Goal: Find contact information: Find contact information

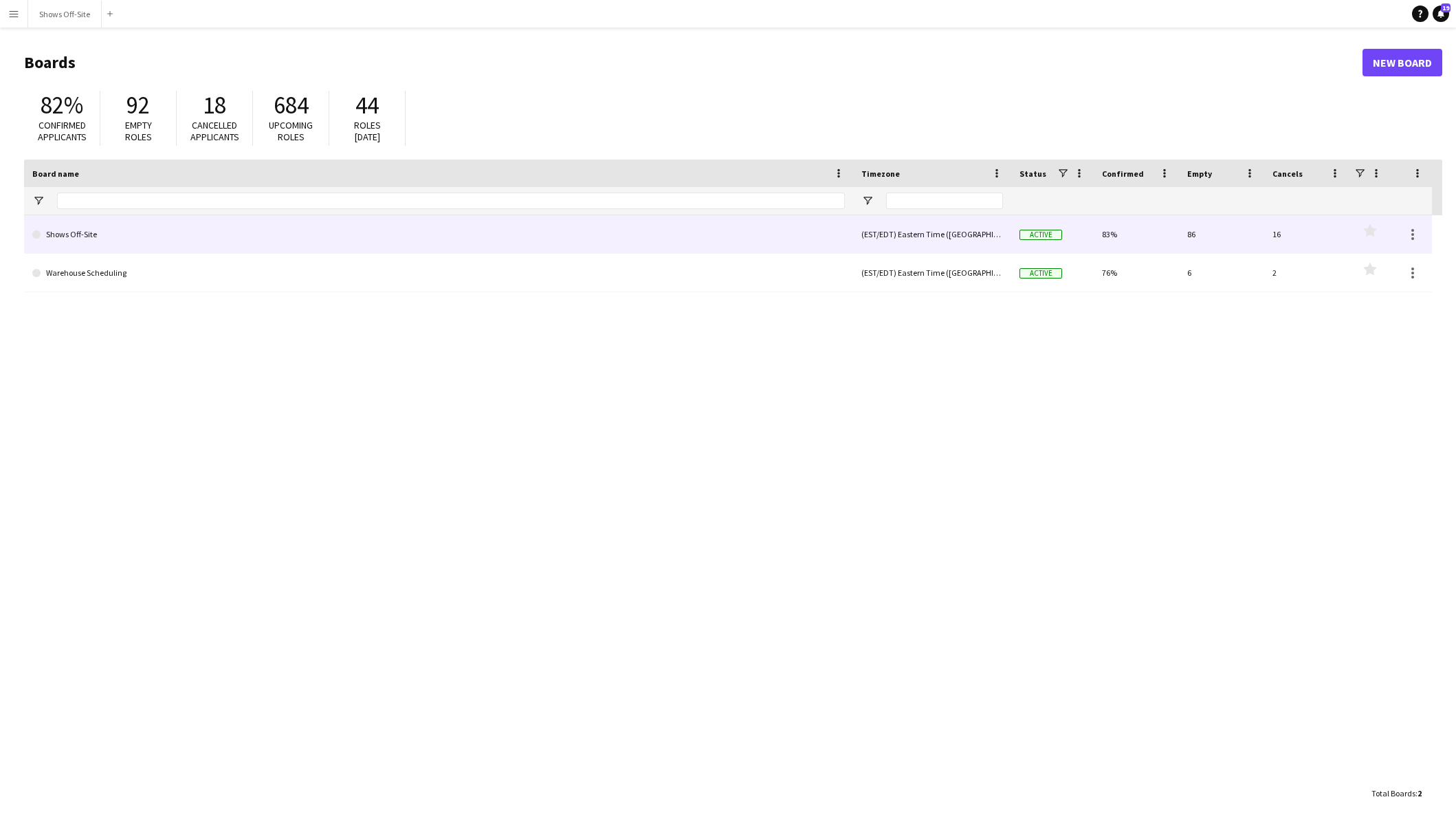
click at [152, 227] on link "Shows Off-Site" at bounding box center [438, 234] width 812 height 38
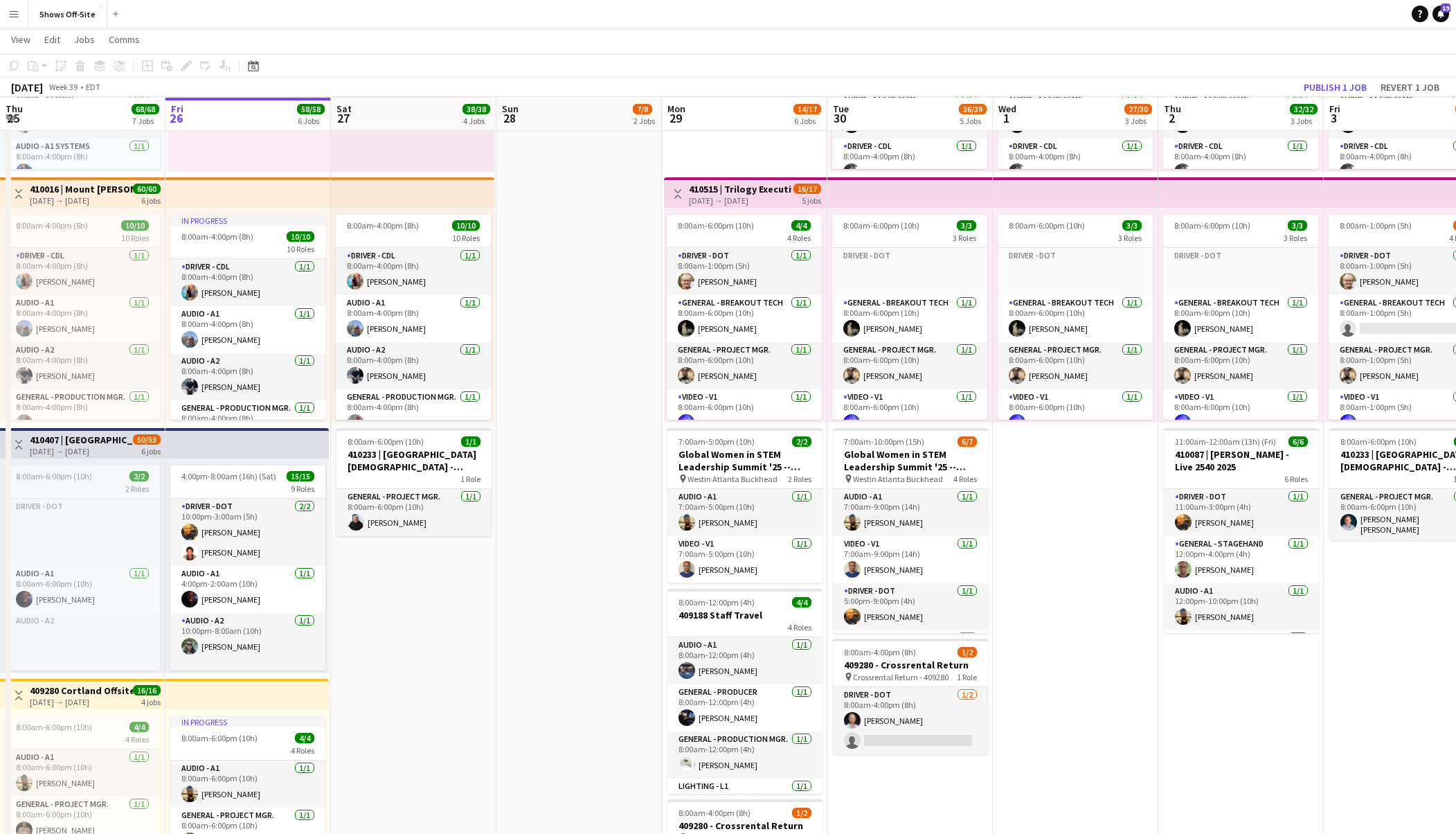
scroll to position [623, 0]
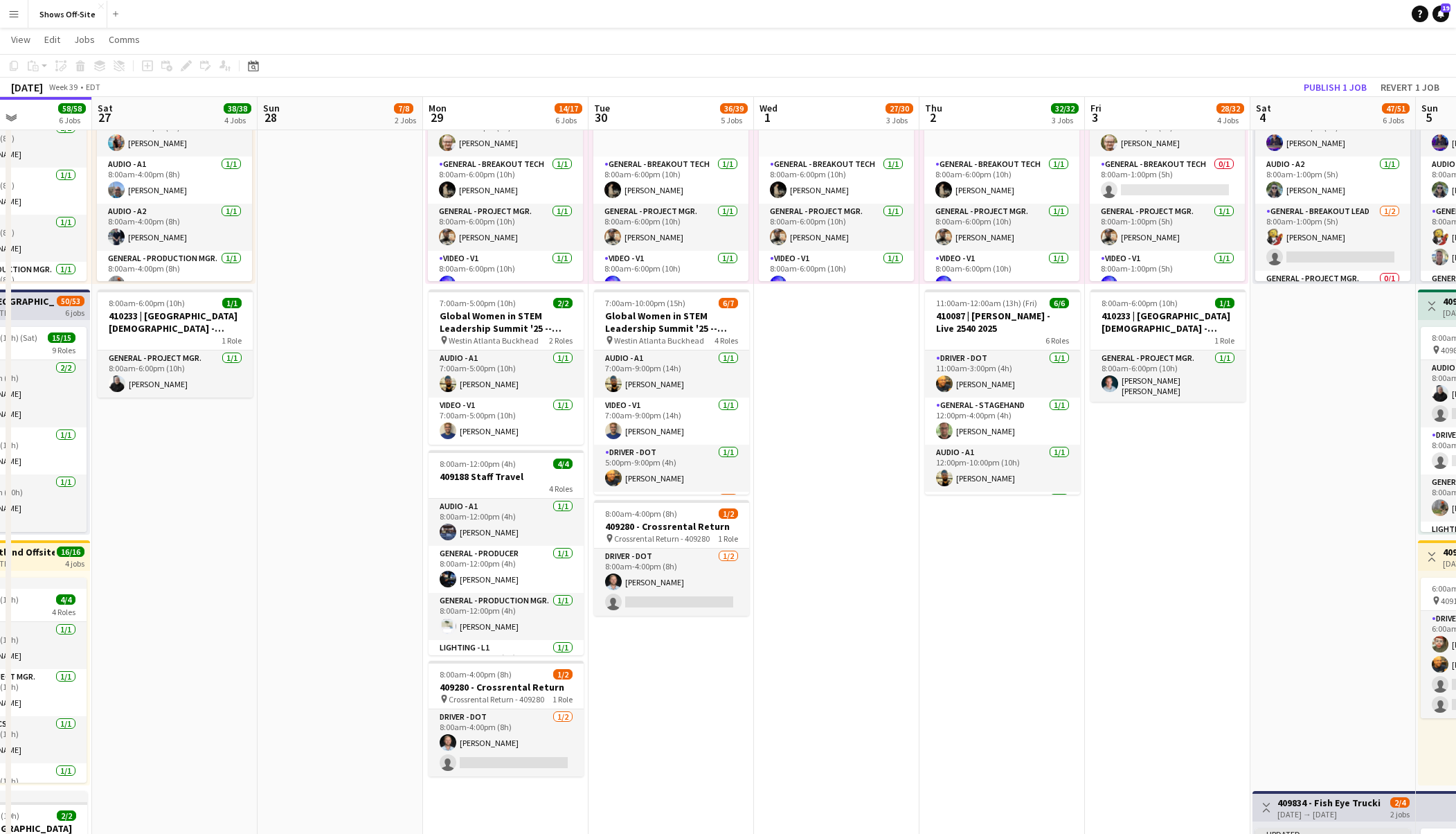
drag, startPoint x: 625, startPoint y: 470, endPoint x: 539, endPoint y: 473, distance: 86.1
click at [367, 476] on app-calendar-viewport "Tue 23 54/54 6 Jobs Wed 24 69/70 6 Jobs Thu 25 68/68 7 Jobs Fri 26 58/58 6 Jobs…" at bounding box center [728, 563] width 1456 height 2264
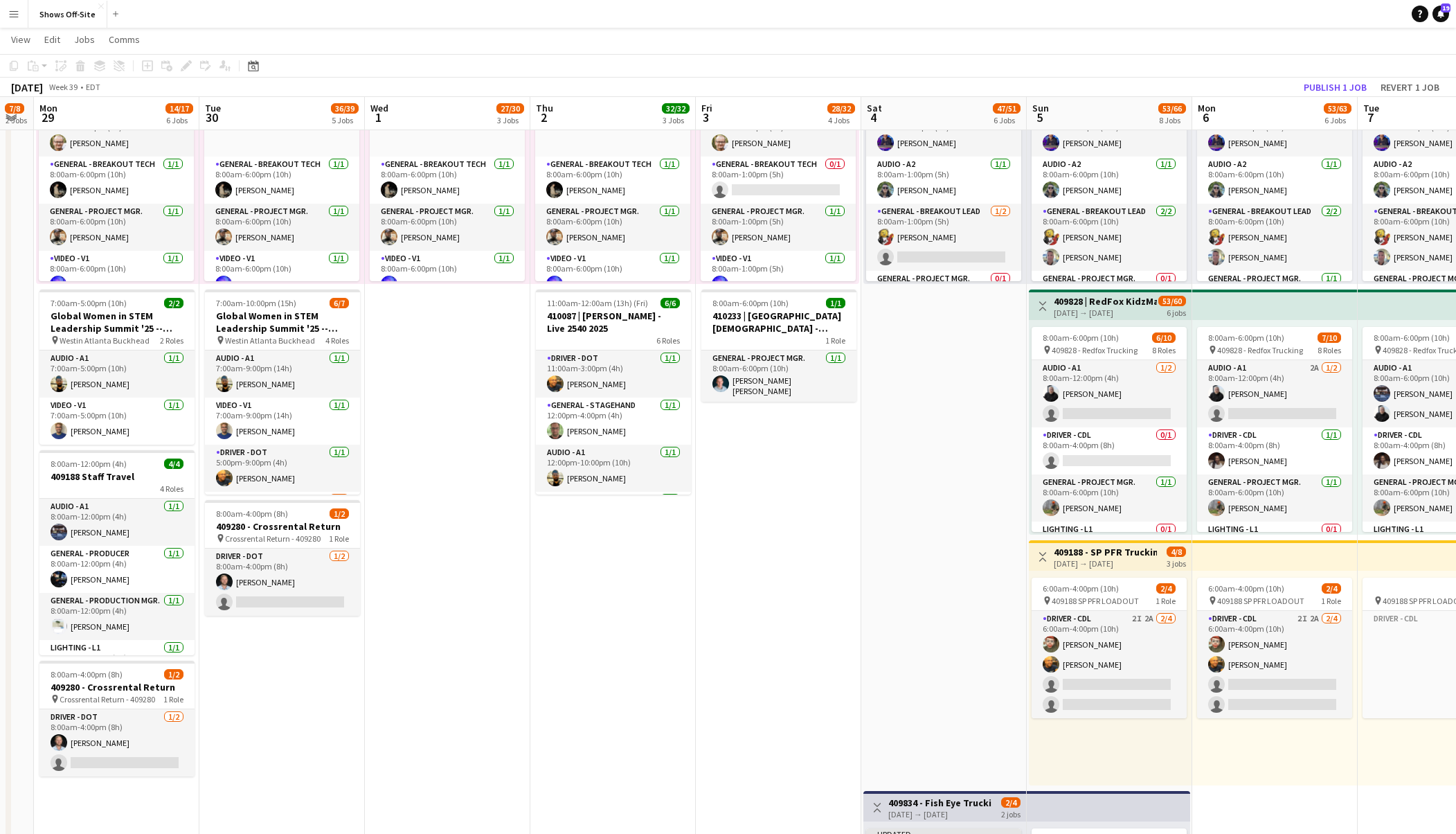
drag, startPoint x: 630, startPoint y: 506, endPoint x: 475, endPoint y: 508, distance: 155.0
click at [475, 508] on app-calendar-viewport "Thu 25 68/68 7 Jobs Fri 26 58/58 6 Jobs Sat 27 38/38 4 Jobs Sun 28 7/8 2 Jobs M…" at bounding box center [728, 563] width 1456 height 2264
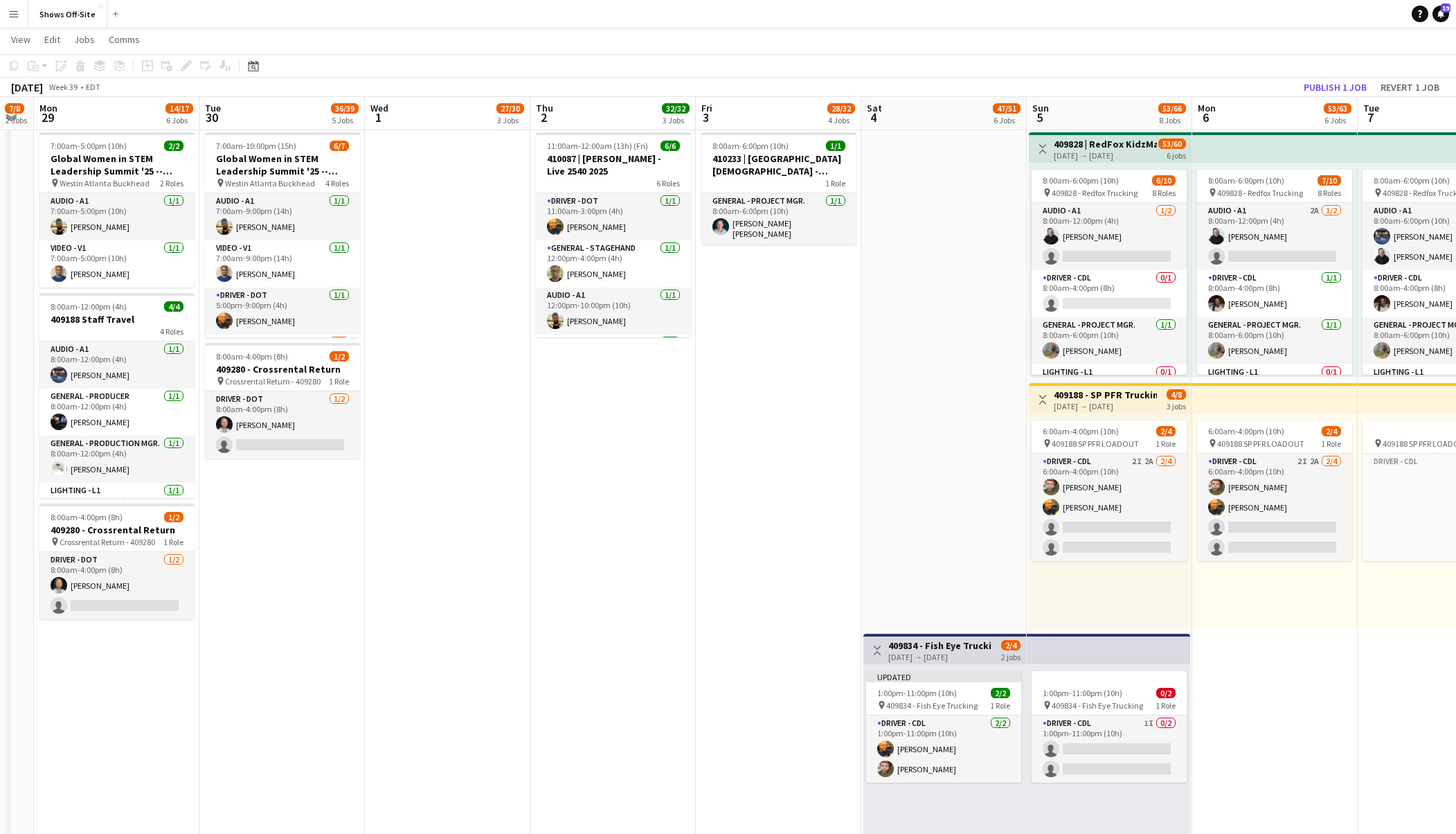
scroll to position [831, 0]
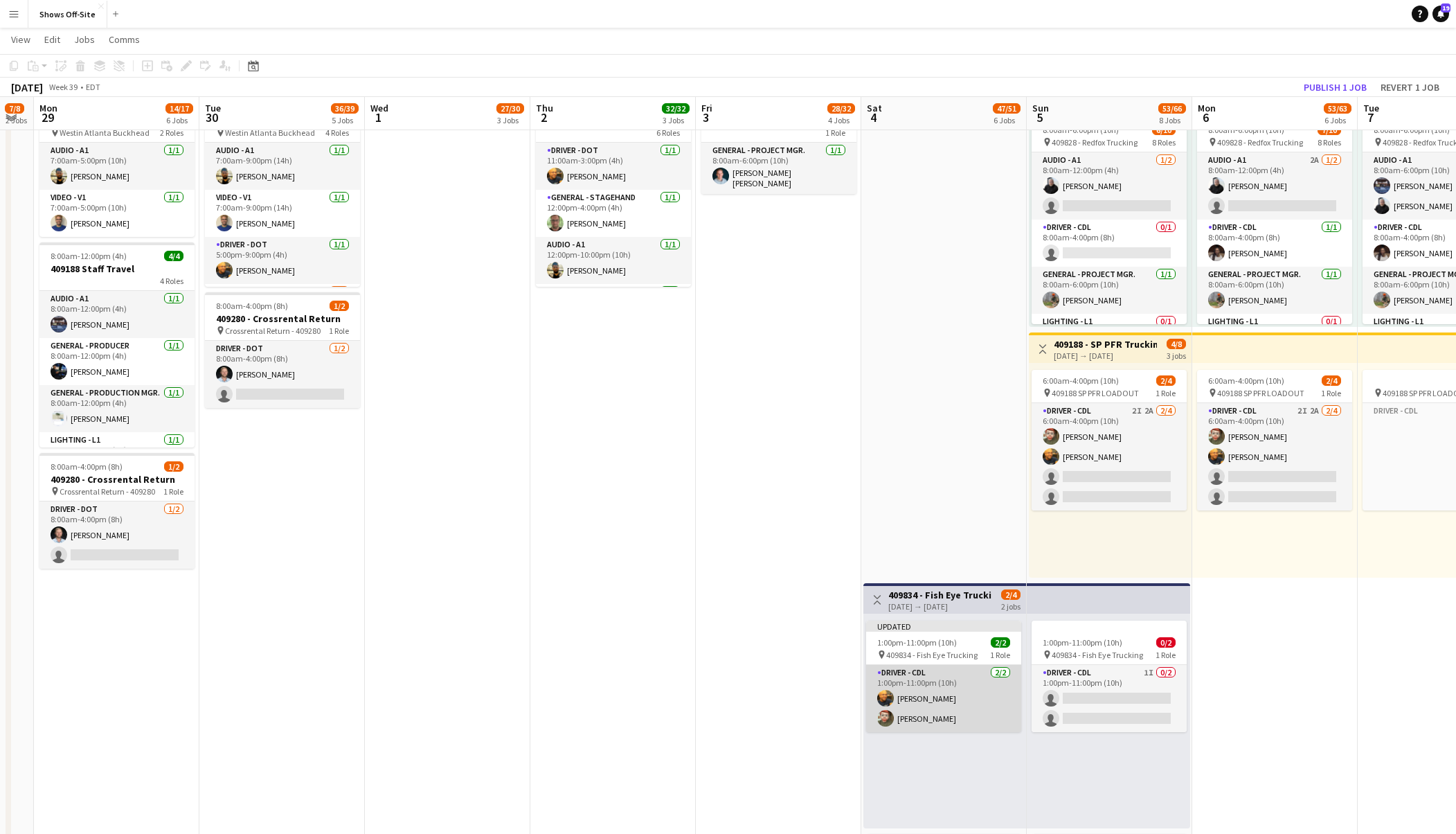
click at [932, 700] on app-card-role "Driver - CDL [DATE] 1:00pm-11:00pm (10h) [PERSON_NAME] [PERSON_NAME]" at bounding box center [944, 698] width 156 height 68
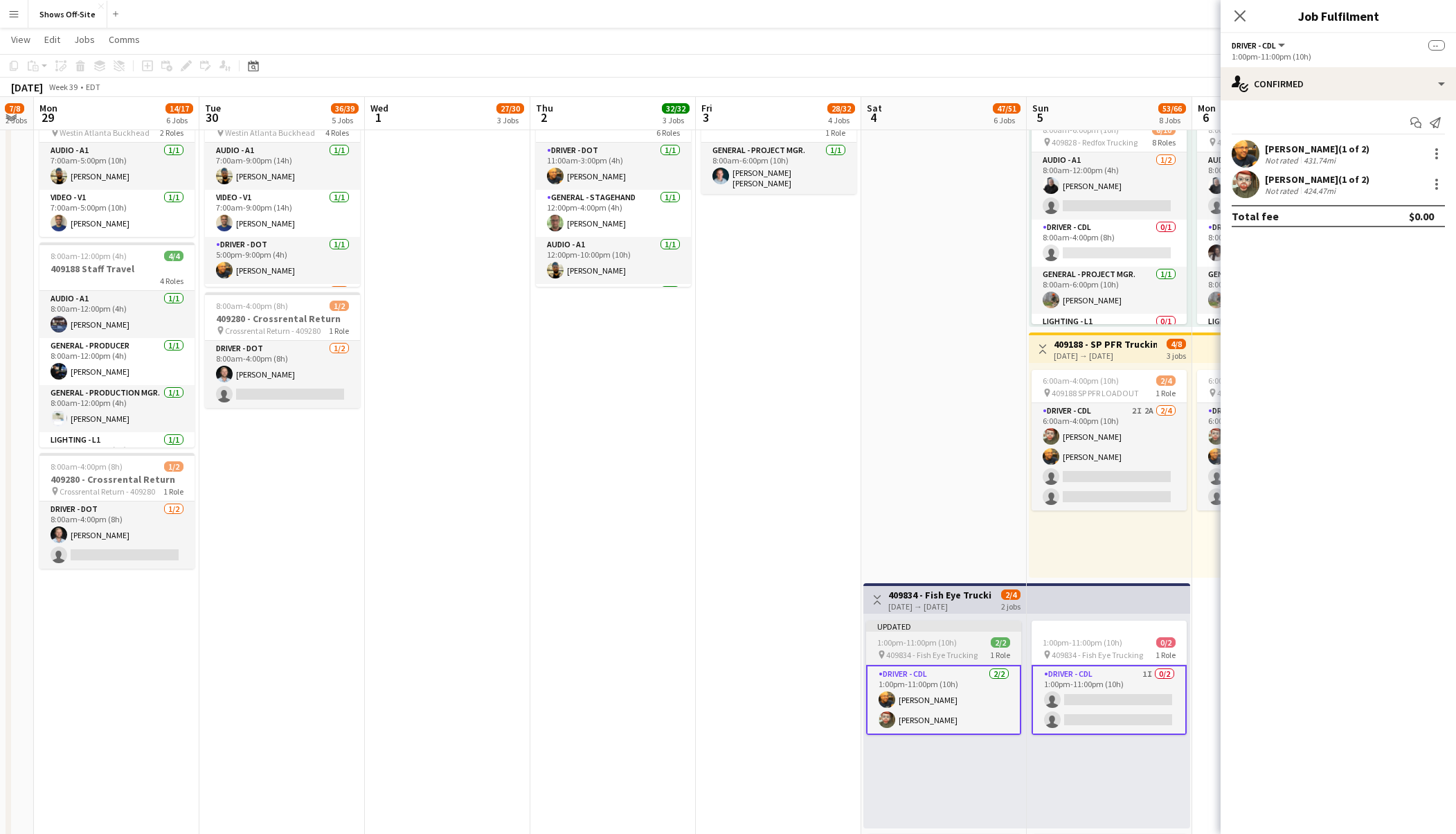
click at [948, 646] on span "1:00pm-11:00pm (10h)" at bounding box center [917, 643] width 79 height 10
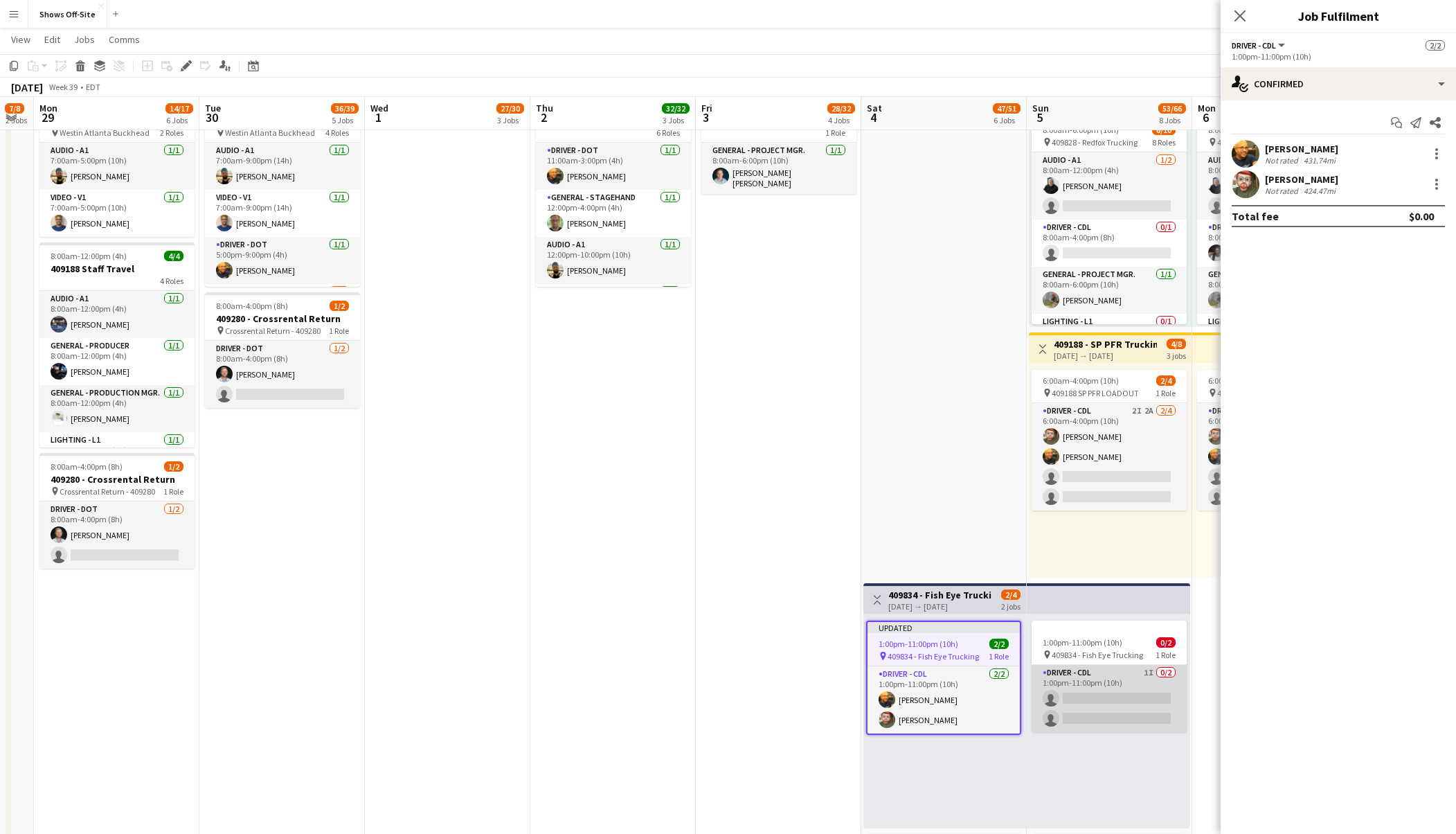
click at [1082, 703] on app-card-role "Driver - CDL 1I 0/2 1:00pm-11:00pm (10h) single-neutral-actions single-neutral-…" at bounding box center [1110, 698] width 156 height 68
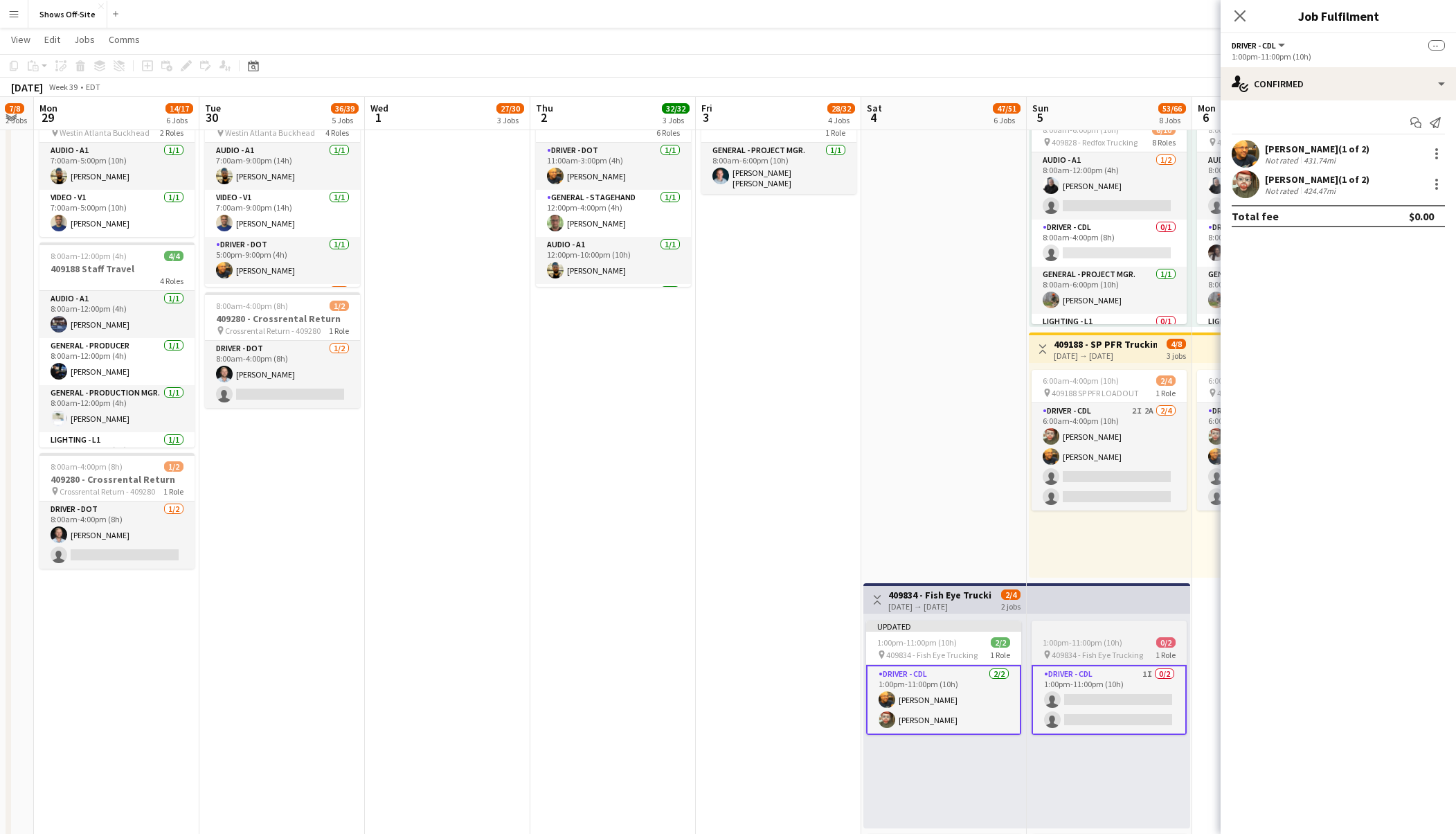
click at [1088, 639] on span "1:00pm-11:00pm (10h)" at bounding box center [1083, 643] width 79 height 10
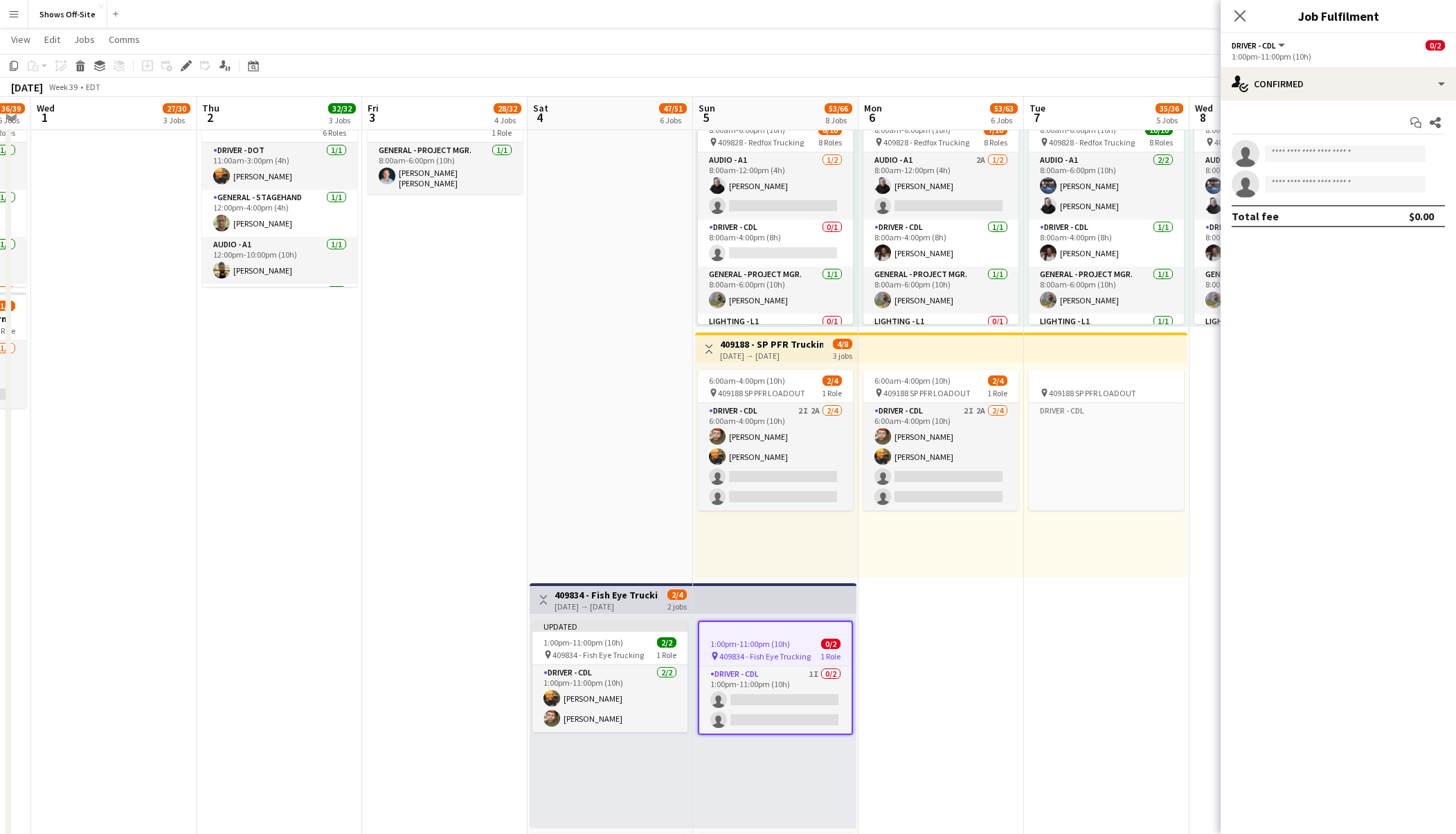
drag, startPoint x: 660, startPoint y: 526, endPoint x: 586, endPoint y: 504, distance: 77.2
click at [586, 504] on app-calendar-viewport "Sun 28 7/8 2 Jobs Mon 29 14/17 6 Jobs Tue 30 36/39 5 Jobs Wed 1 27/30 3 Jobs Th…" at bounding box center [728, 355] width 1456 height 2264
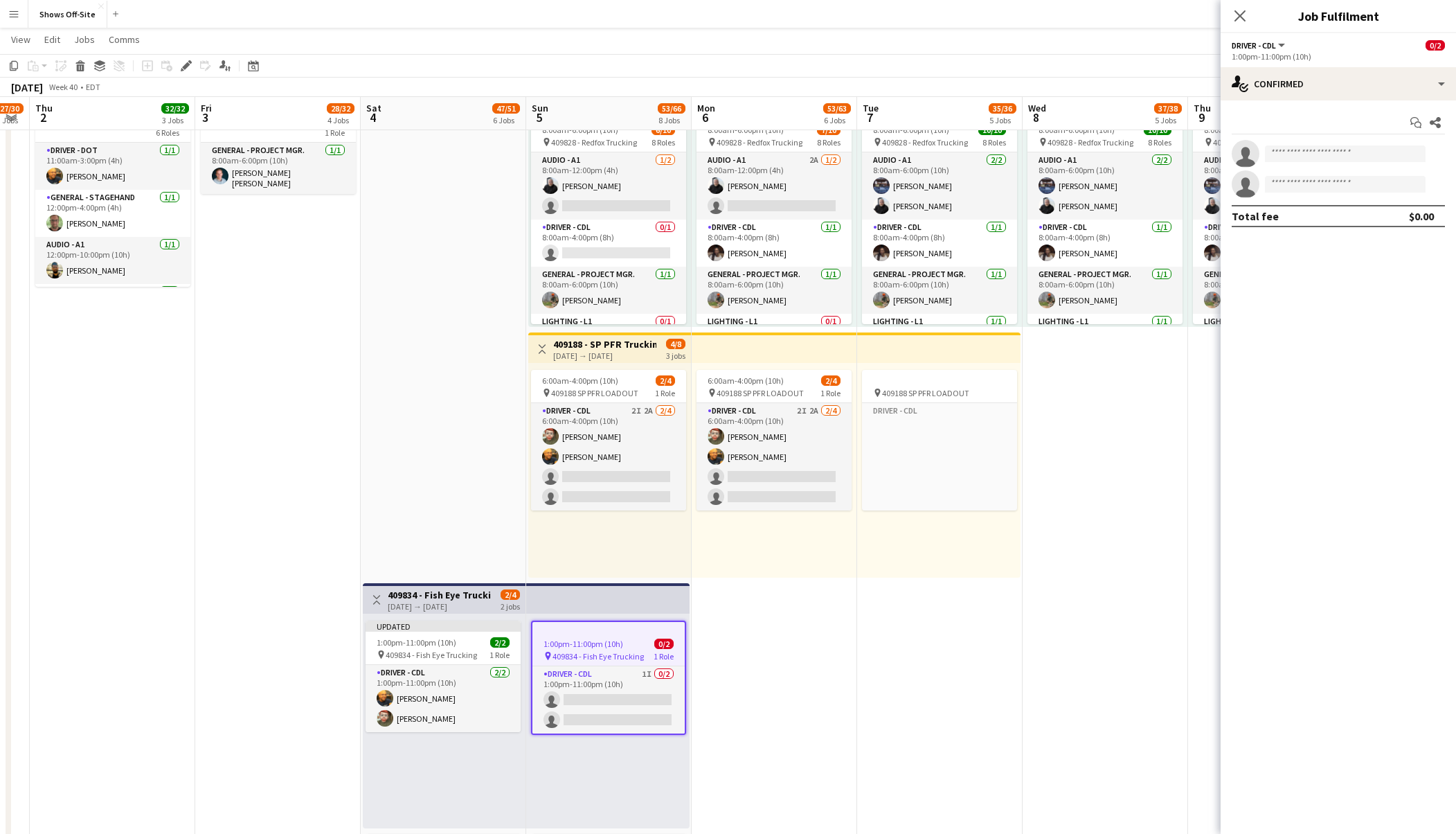
drag, startPoint x: 905, startPoint y: 586, endPoint x: 837, endPoint y: 595, distance: 68.6
click at [836, 596] on app-calendar-viewport "Sun 28 7/8 2 Jobs Mon 29 14/17 6 Jobs Tue 30 36/39 5 Jobs Wed 1 27/30 3 Jobs Th…" at bounding box center [728, 355] width 1456 height 2264
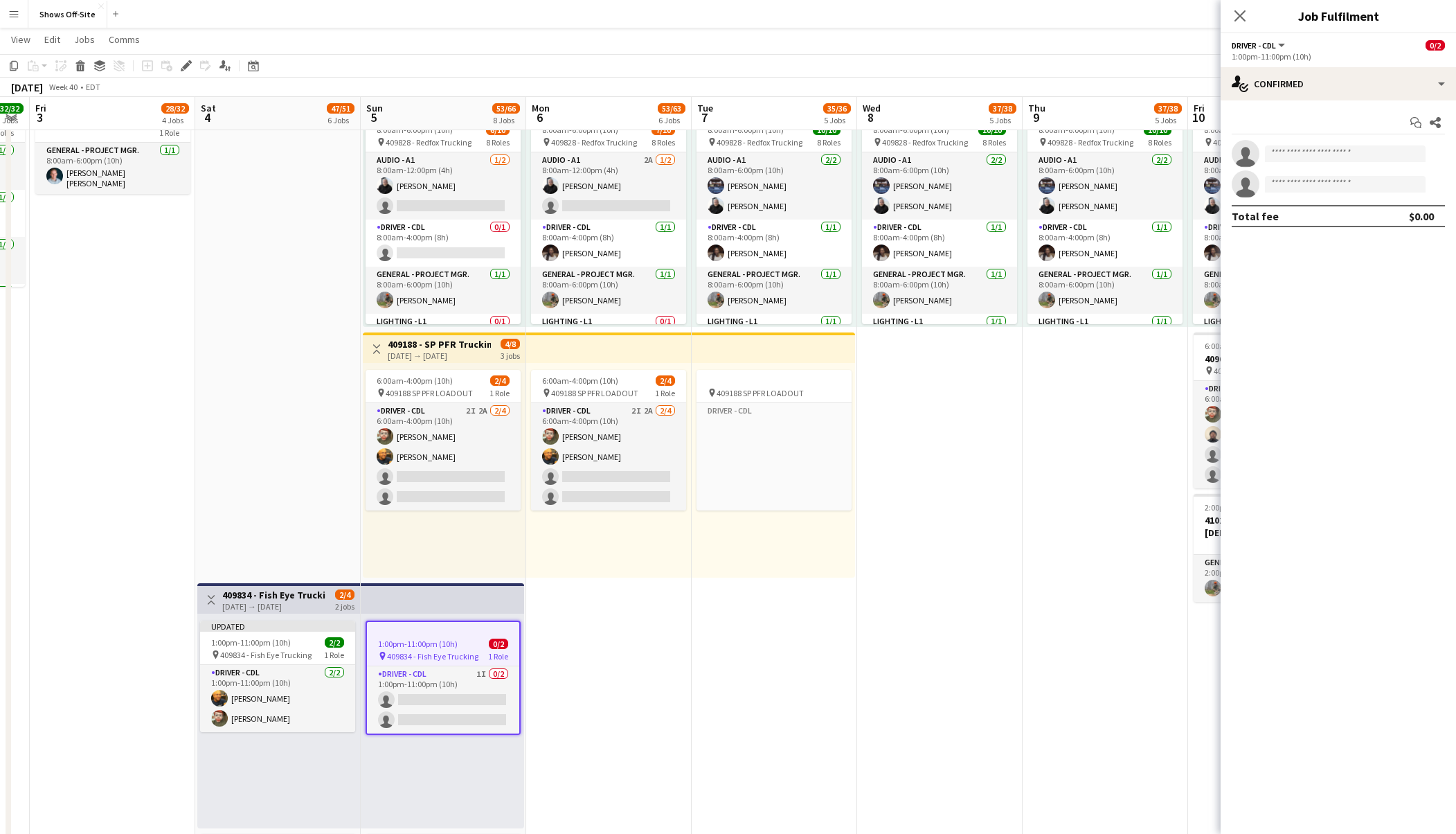
scroll to position [0, 466]
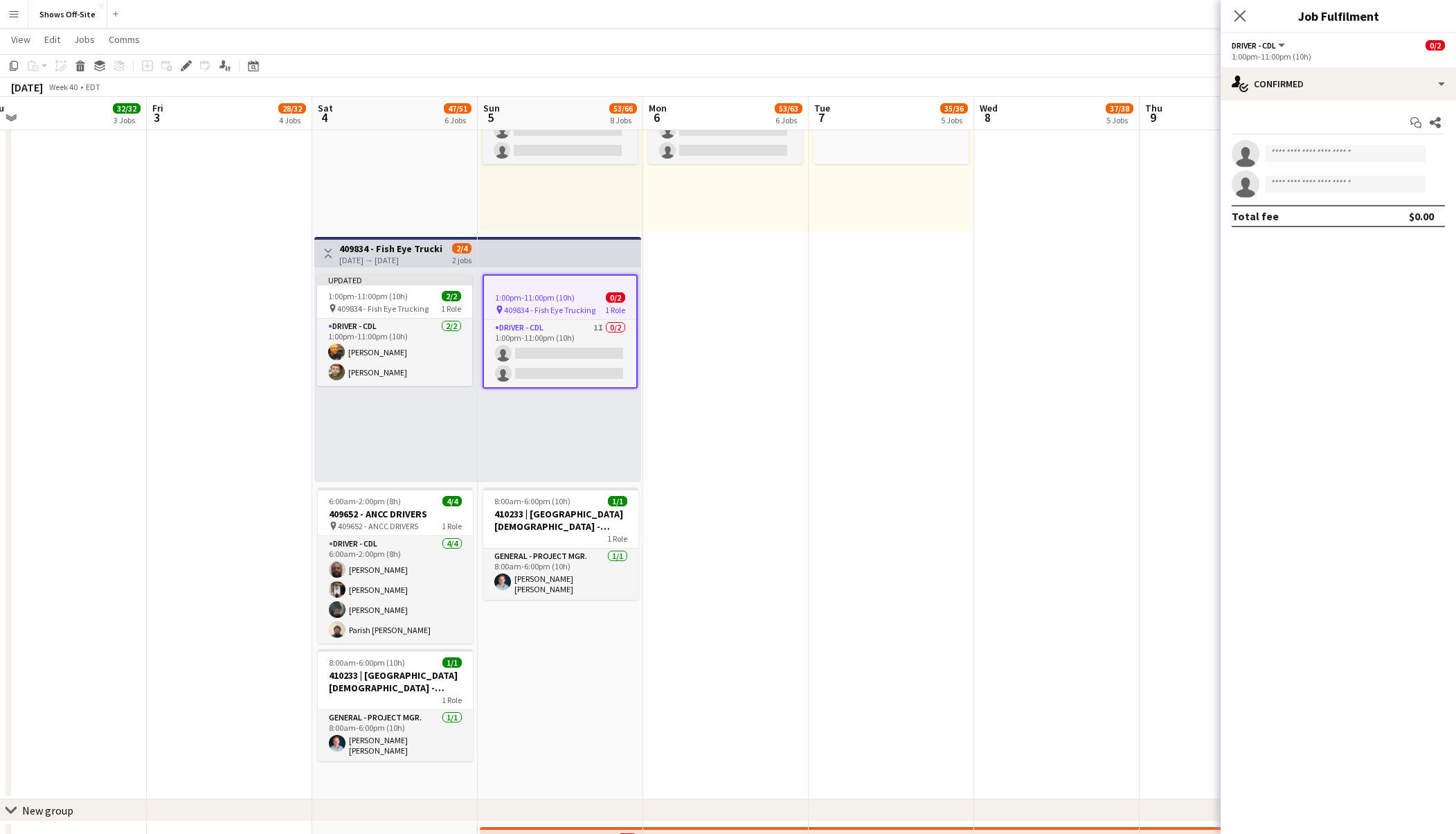
drag, startPoint x: 903, startPoint y: 507, endPoint x: 858, endPoint y: 680, distance: 178.8
click at [856, 689] on app-calendar-viewport "Mon 29 14/17 6 Jobs Tue 30 36/39 5 Jobs Wed 1 27/30 3 Jobs Thu 2 32/32 3 Jobs F…" at bounding box center [728, 9] width 1456 height 2264
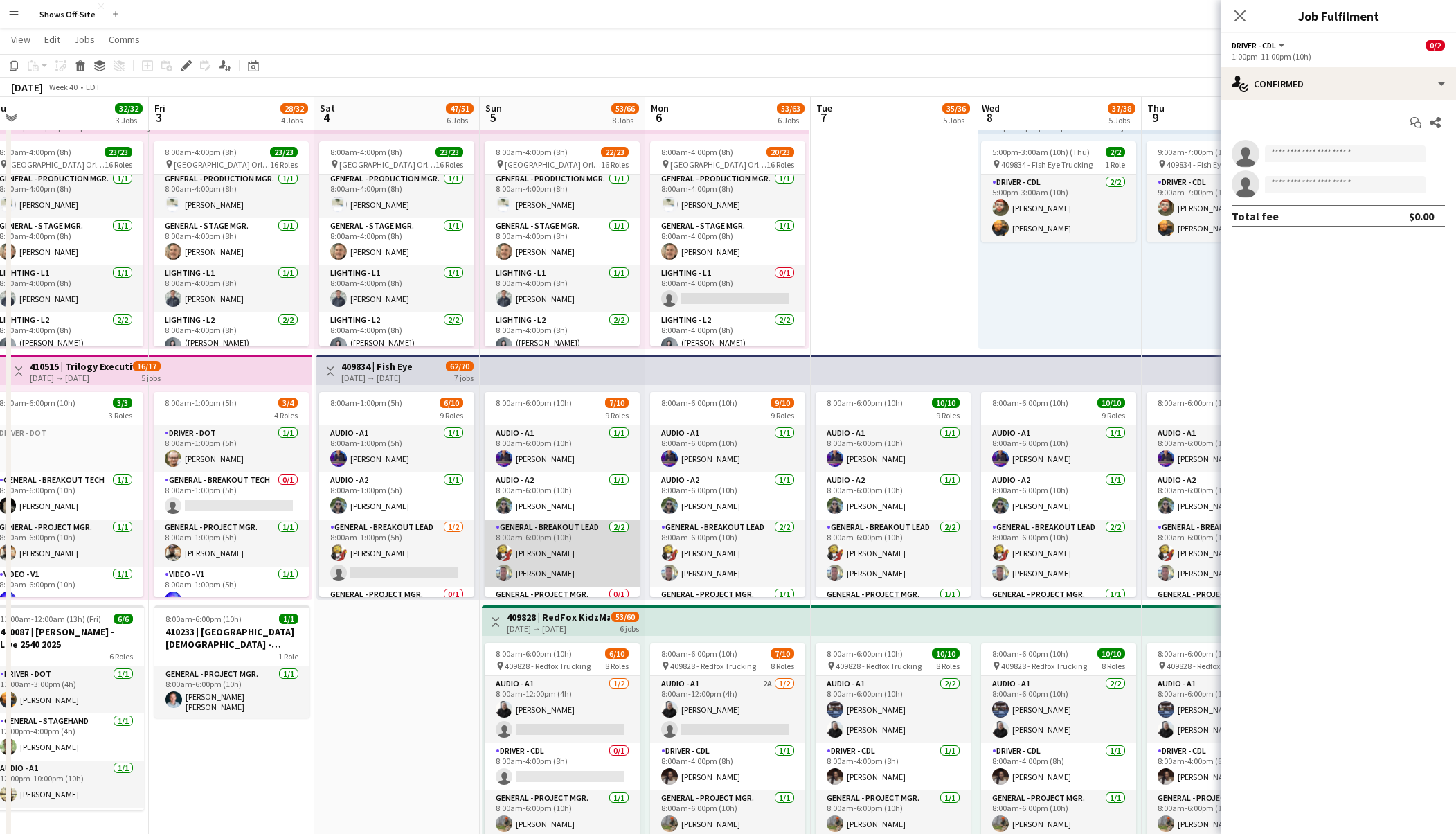
click at [561, 544] on app-card-role "General - Breakout Lead [DATE] 8:00am-6:00pm (10h) [PERSON_NAME] [PERSON_NAME]" at bounding box center [562, 553] width 156 height 68
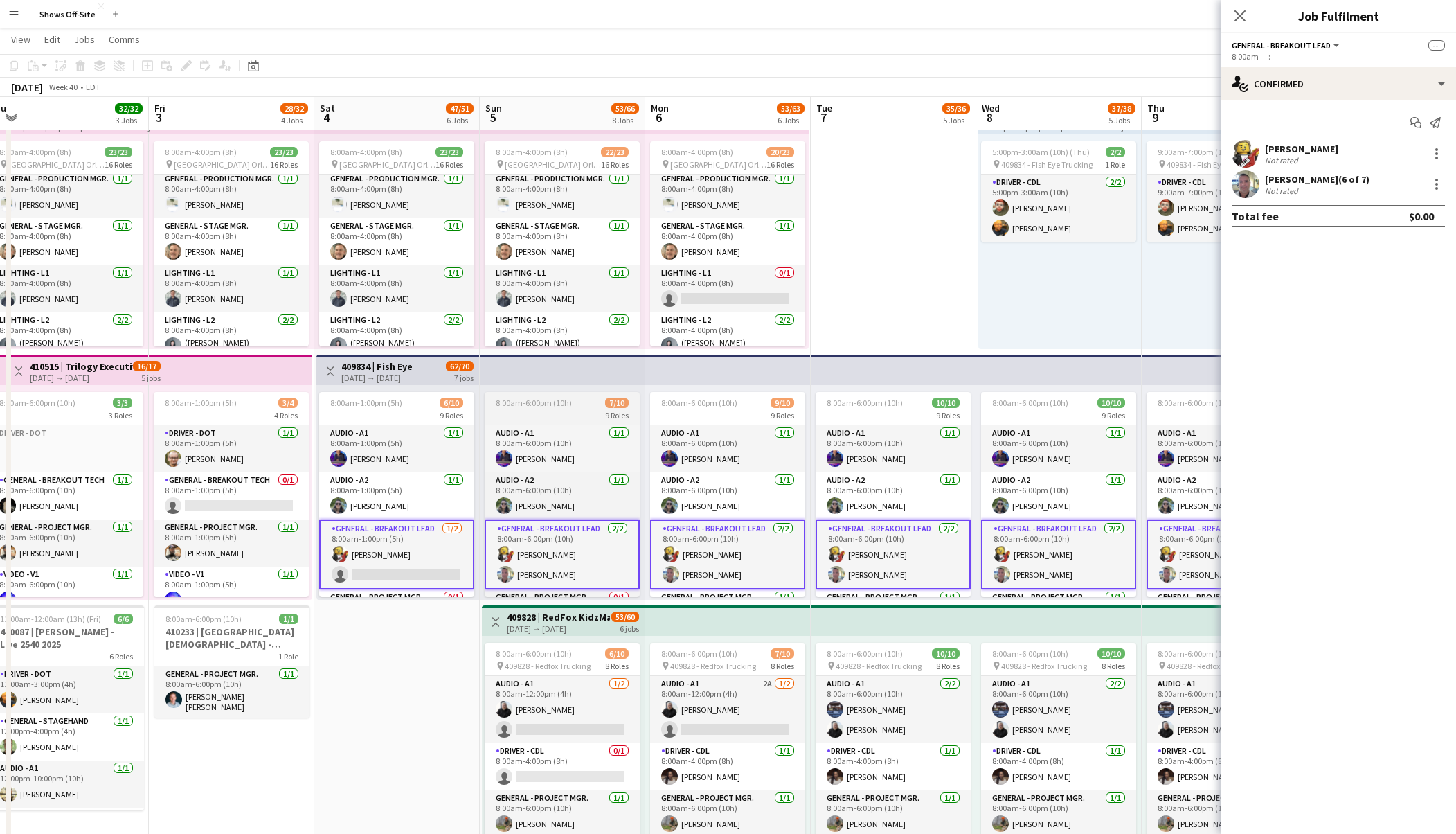
click at [568, 400] on span "8:00am-6:00pm (10h)" at bounding box center [533, 402] width 76 height 10
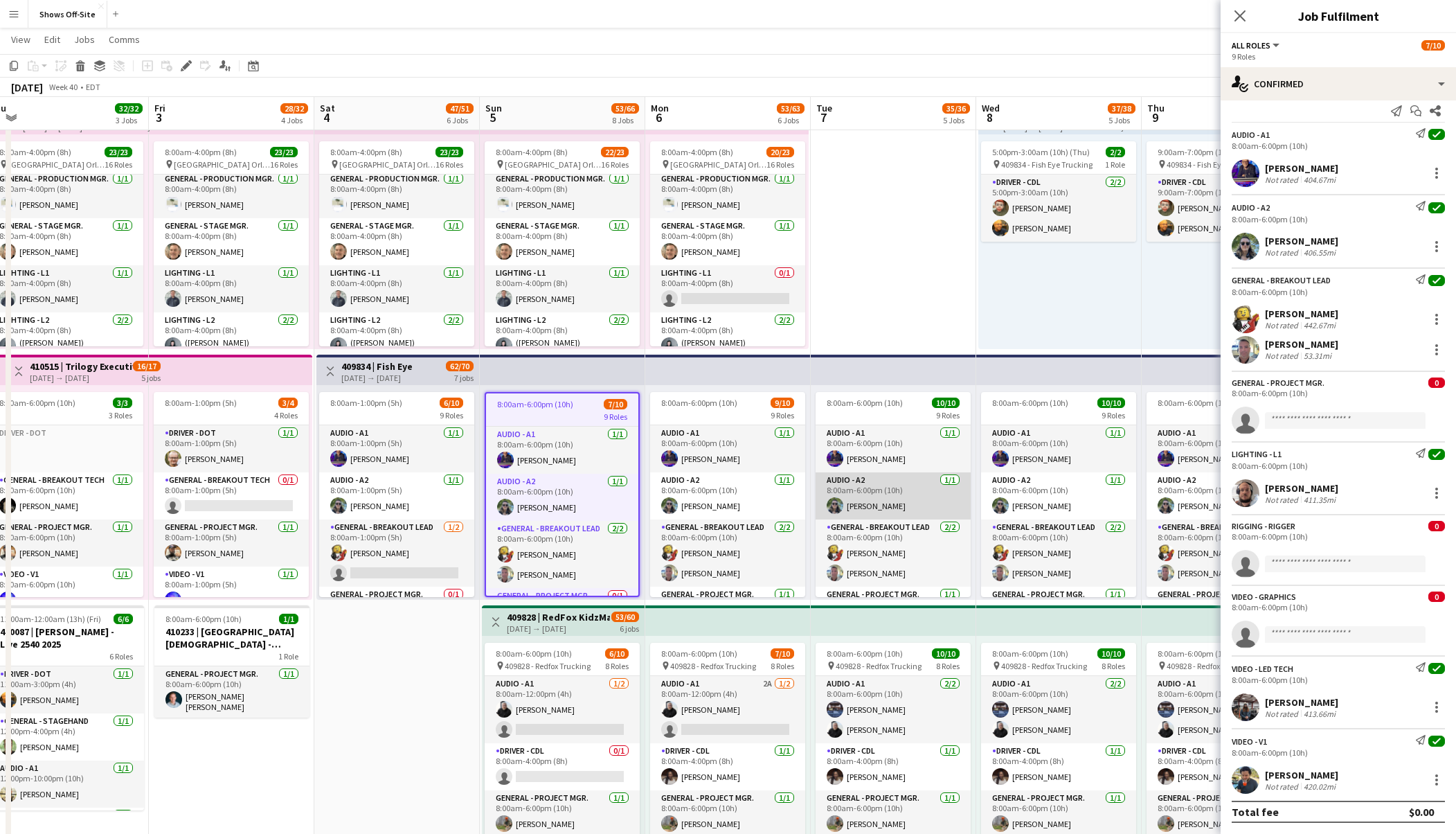
drag, startPoint x: 878, startPoint y: 548, endPoint x: 878, endPoint y: 510, distance: 38.0
click at [878, 548] on app-card-role "General - Breakout Lead [DATE] 8:00am-6:00pm (10h) [PERSON_NAME] [PERSON_NAME]" at bounding box center [894, 553] width 156 height 68
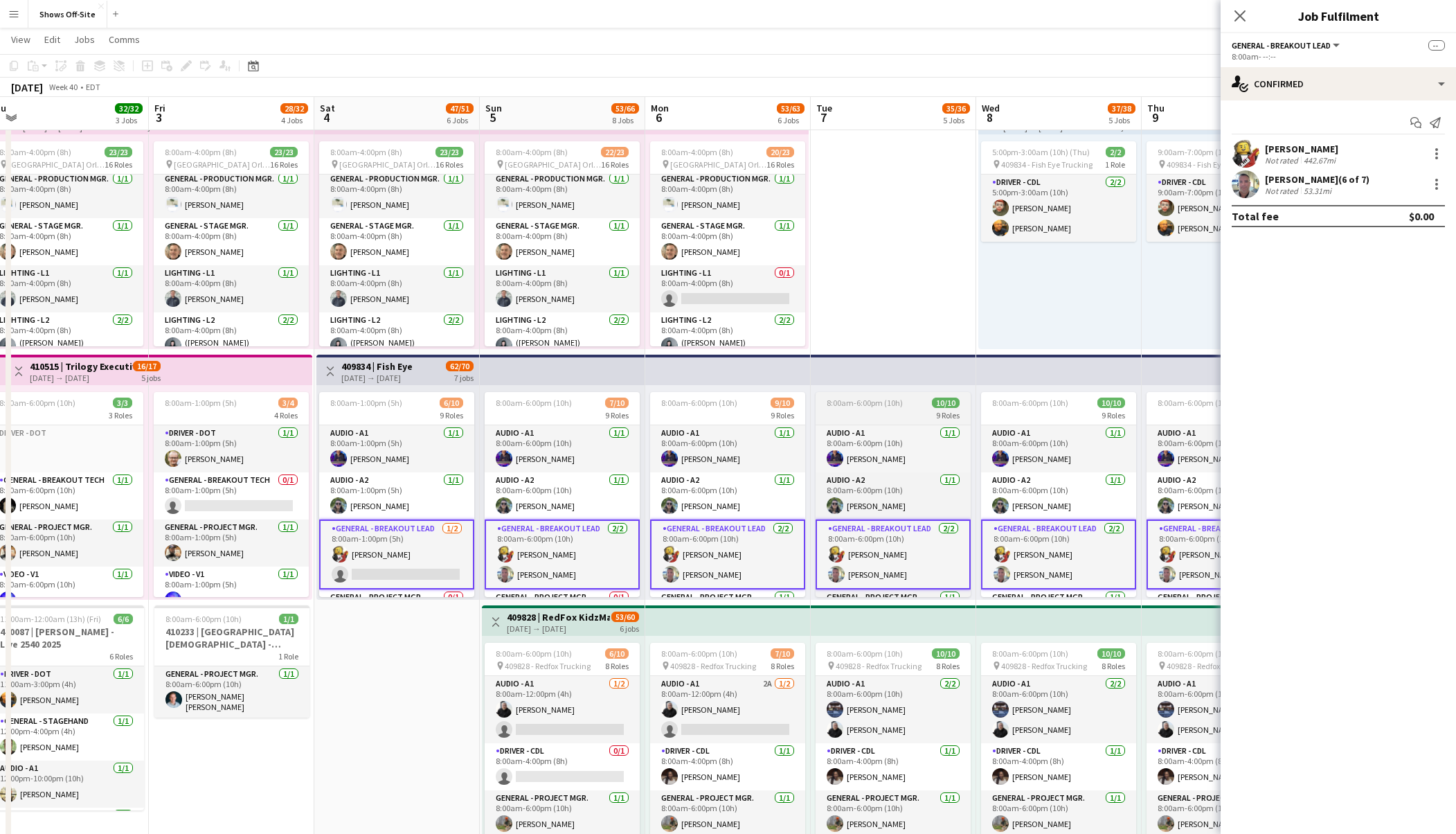
click at [896, 406] on span "8:00am-6:00pm (10h)" at bounding box center [865, 402] width 76 height 10
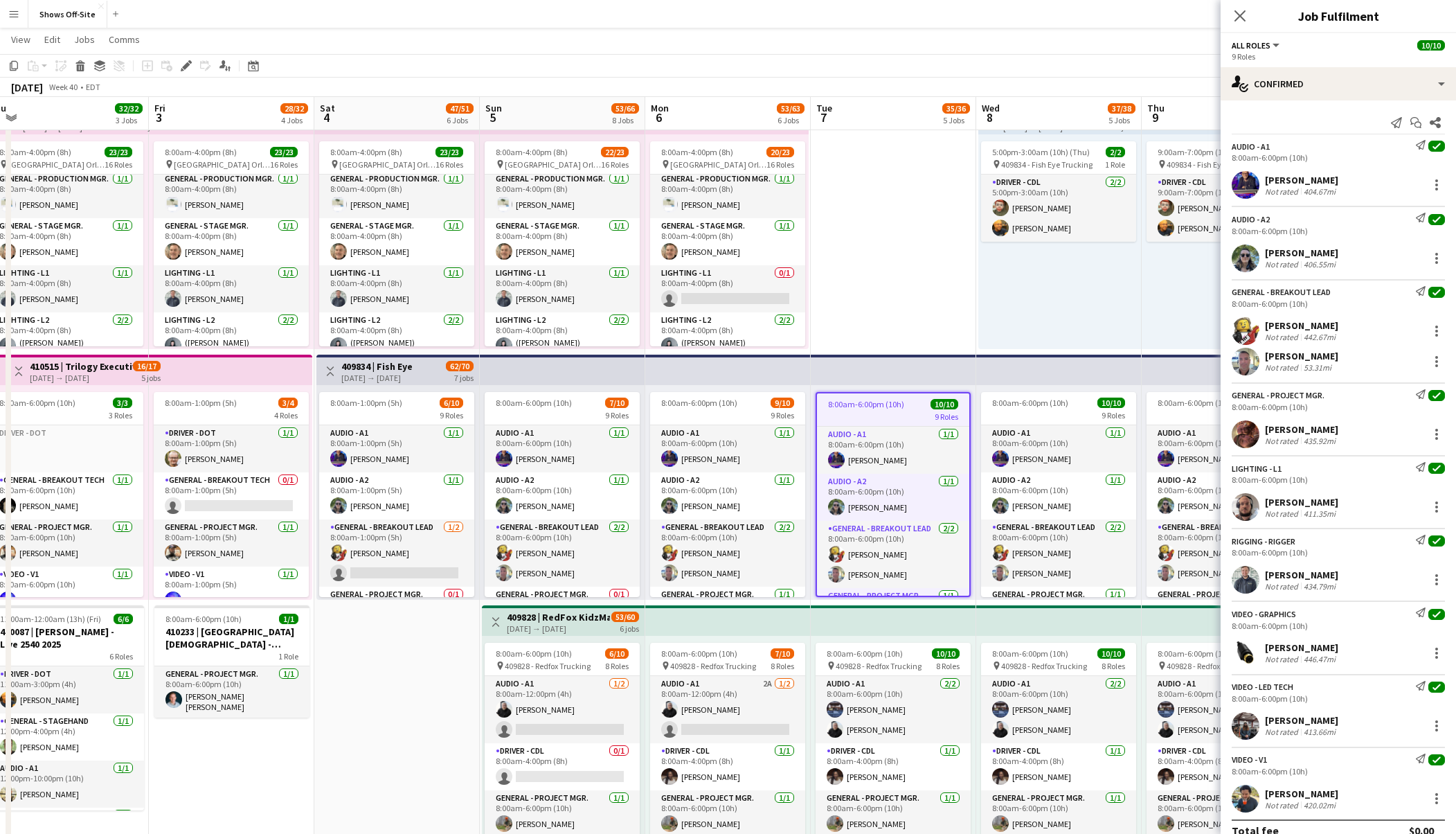
click at [1322, 432] on div "[PERSON_NAME]" at bounding box center [1302, 429] width 73 height 13
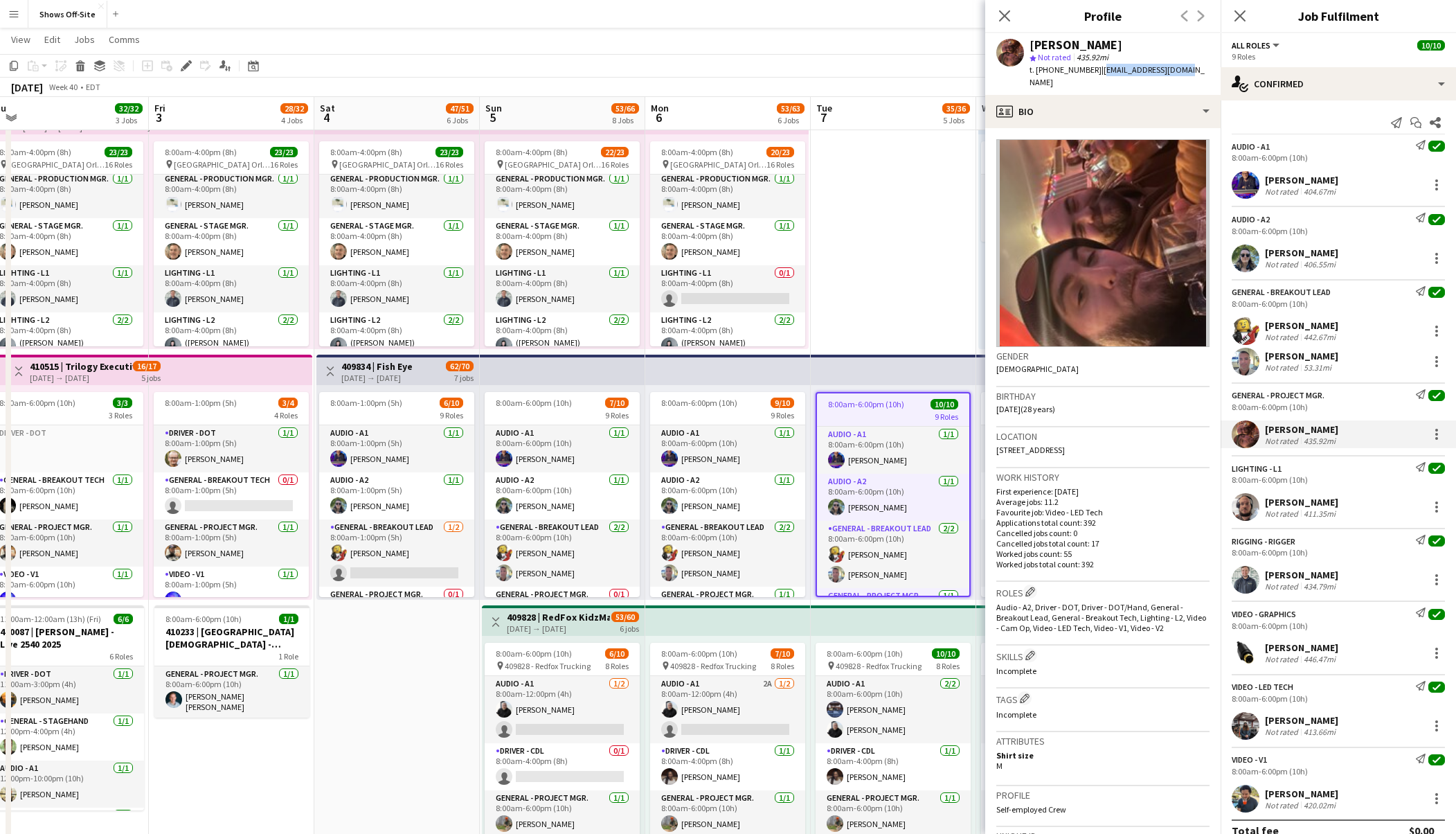
drag, startPoint x: 1177, startPoint y: 71, endPoint x: 1092, endPoint y: 71, distance: 85.0
click at [1092, 71] on div "[PERSON_NAME] star Not rated 435.92mi t. [PHONE_NUMBER] | [EMAIL_ADDRESS][DOMAI…" at bounding box center [1103, 64] width 236 height 62
copy span "[EMAIL_ADDRESS][DOMAIN_NAME]"
click at [1302, 183] on div "[PERSON_NAME]" at bounding box center [1302, 179] width 73 height 13
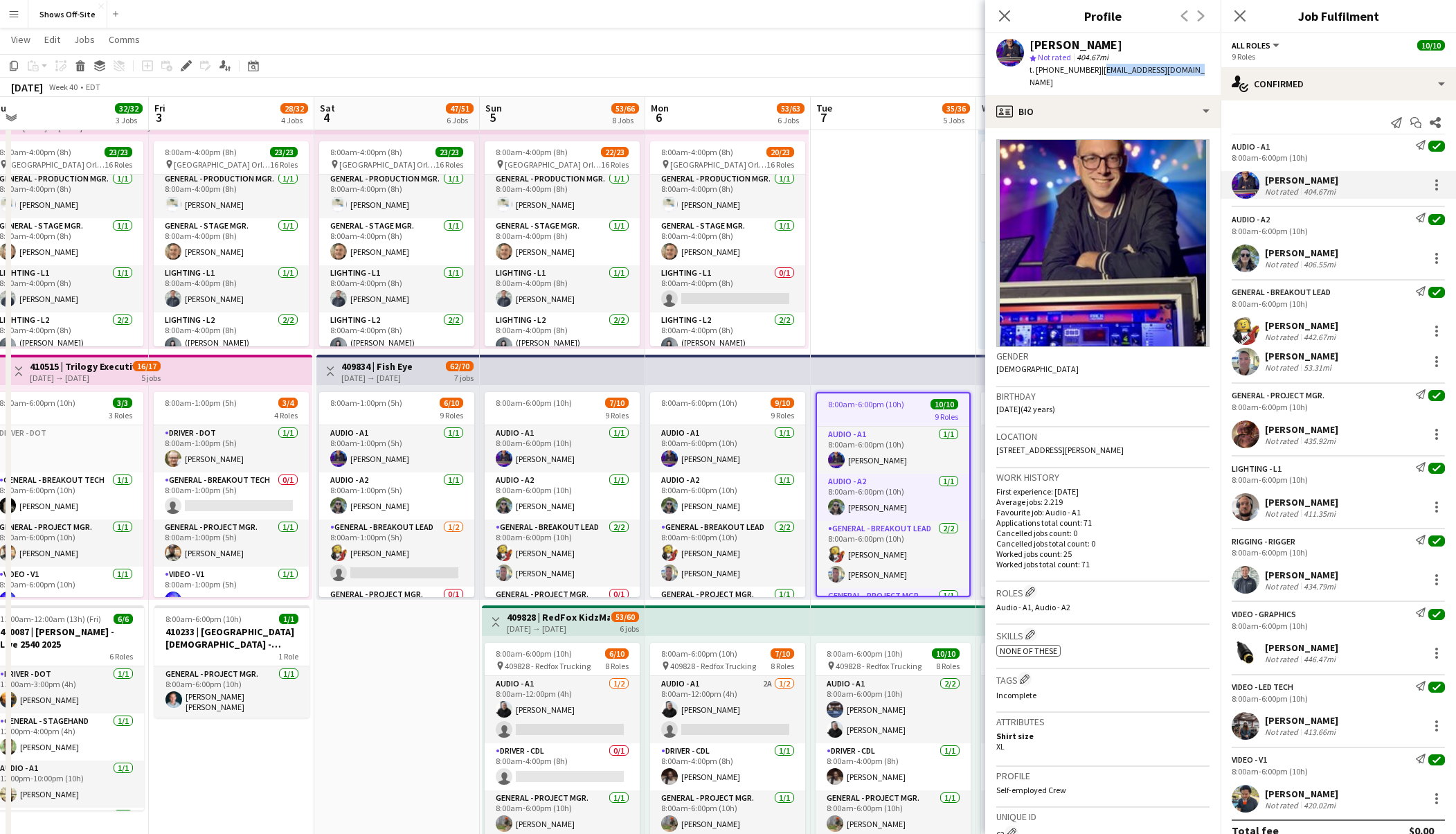
drag, startPoint x: 1189, startPoint y: 71, endPoint x: 1092, endPoint y: 75, distance: 97.1
click at [1092, 75] on div "[PERSON_NAME] star Not rated 404.67mi t. [PHONE_NUMBER] | [EMAIL_ADDRESS][DOMAI…" at bounding box center [1103, 64] width 236 height 62
copy span "[EMAIL_ADDRESS][DOMAIN_NAME]"
click at [1308, 247] on div "[PERSON_NAME]" at bounding box center [1302, 253] width 73 height 13
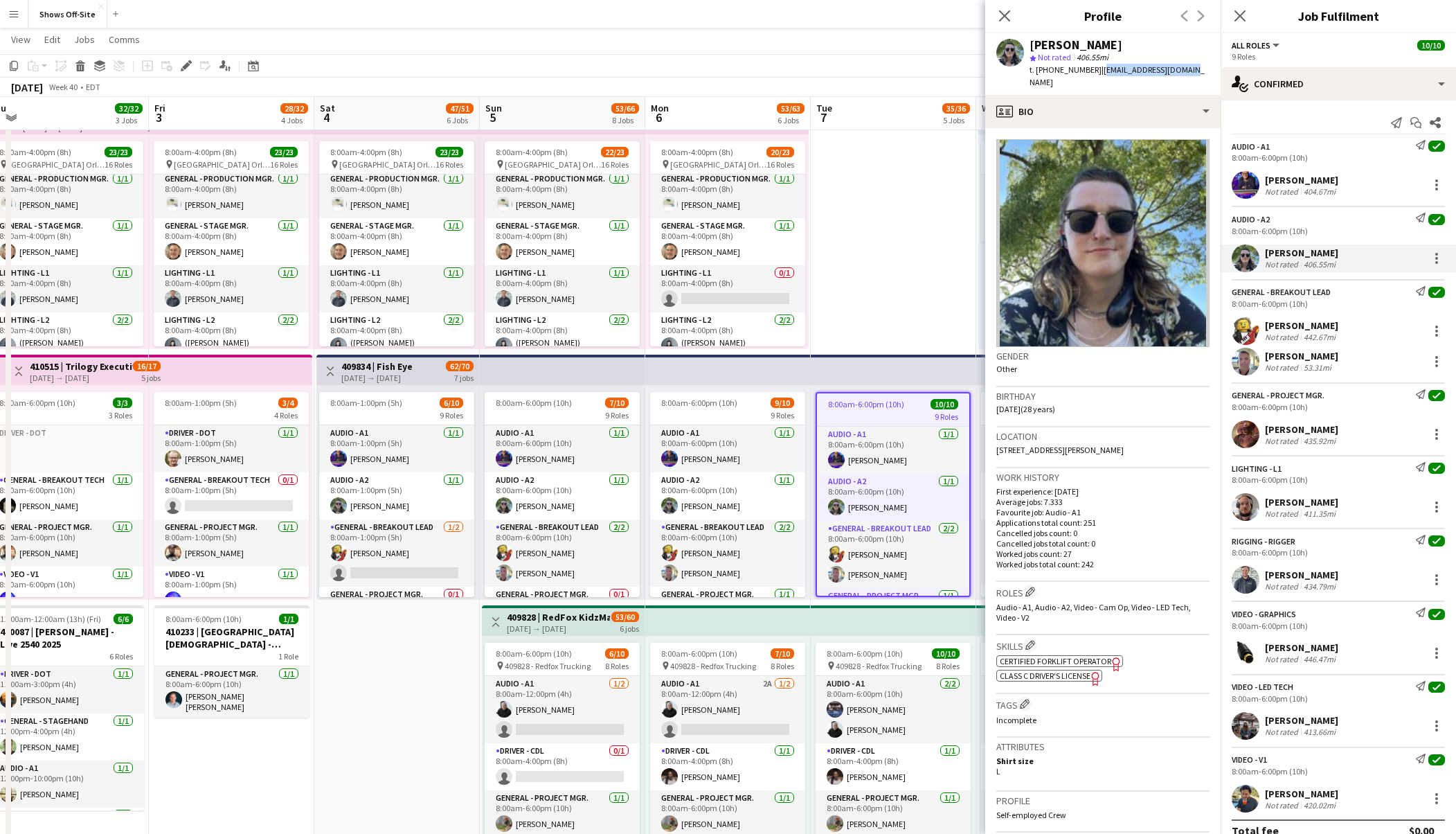
drag, startPoint x: 1186, startPoint y: 68, endPoint x: 1091, endPoint y: 76, distance: 95.3
click at [1091, 76] on div "[PERSON_NAME] star Not rated 406.55mi t. [PHONE_NUMBER] | [EMAIL_ADDRESS][DOMAI…" at bounding box center [1103, 64] width 236 height 62
copy span "[EMAIL_ADDRESS][DOMAIN_NAME]"
click at [1291, 573] on div "[PERSON_NAME]" at bounding box center [1302, 574] width 73 height 13
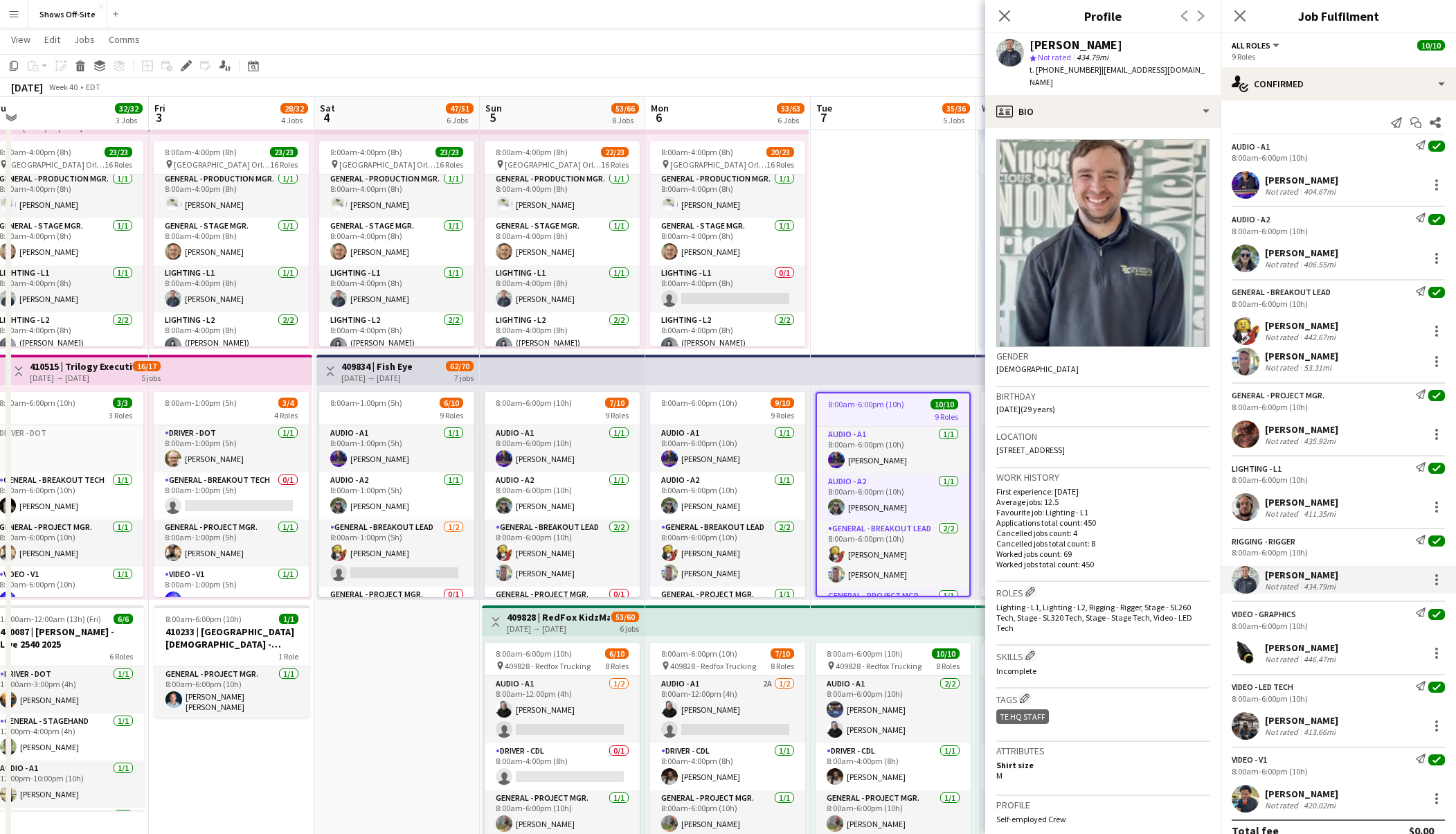
drag, startPoint x: 1165, startPoint y: 71, endPoint x: 1090, endPoint y: 73, distance: 75.0
click at [1090, 73] on div "[PERSON_NAME] star Not rated 434.79mi t. [PHONE_NUMBER] | [PERSON_NAME][EMAIL_A…" at bounding box center [1103, 64] width 236 height 62
copy span "[EMAIL_ADDRESS][DOMAIN_NAME]"
click at [1302, 657] on div "446.47mi" at bounding box center [1320, 659] width 38 height 10
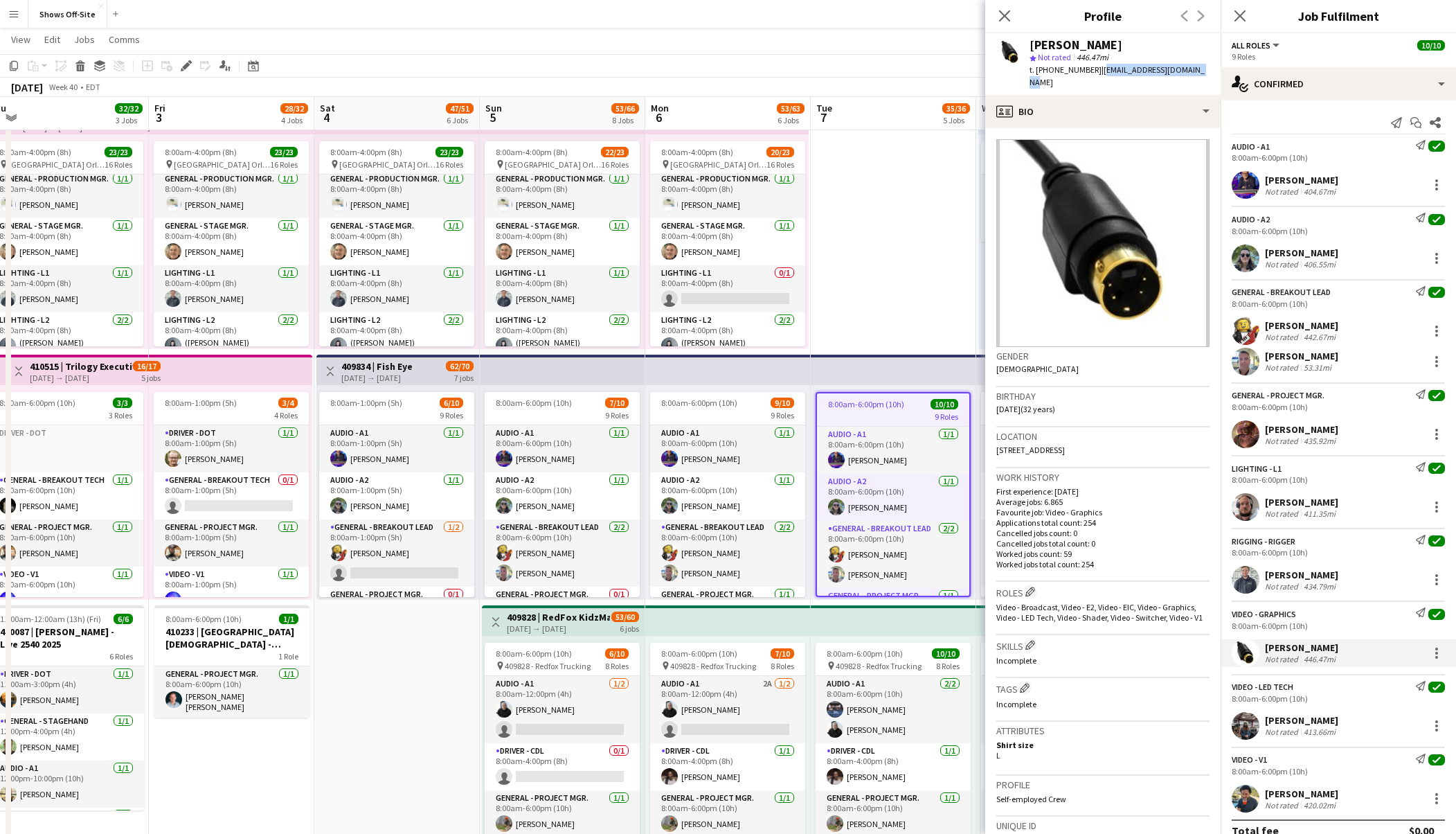
drag, startPoint x: 1201, startPoint y: 71, endPoint x: 1093, endPoint y: 73, distance: 108.0
click at [1093, 73] on div "[PERSON_NAME] star Not rated 446.47mi t. [PHONE_NUMBER] | [EMAIL_ADDRESS][DOMAI…" at bounding box center [1103, 64] width 236 height 62
copy span "[EMAIL_ADDRESS][DOMAIN_NAME]"
click at [1300, 721] on div "[PERSON_NAME]" at bounding box center [1302, 720] width 73 height 13
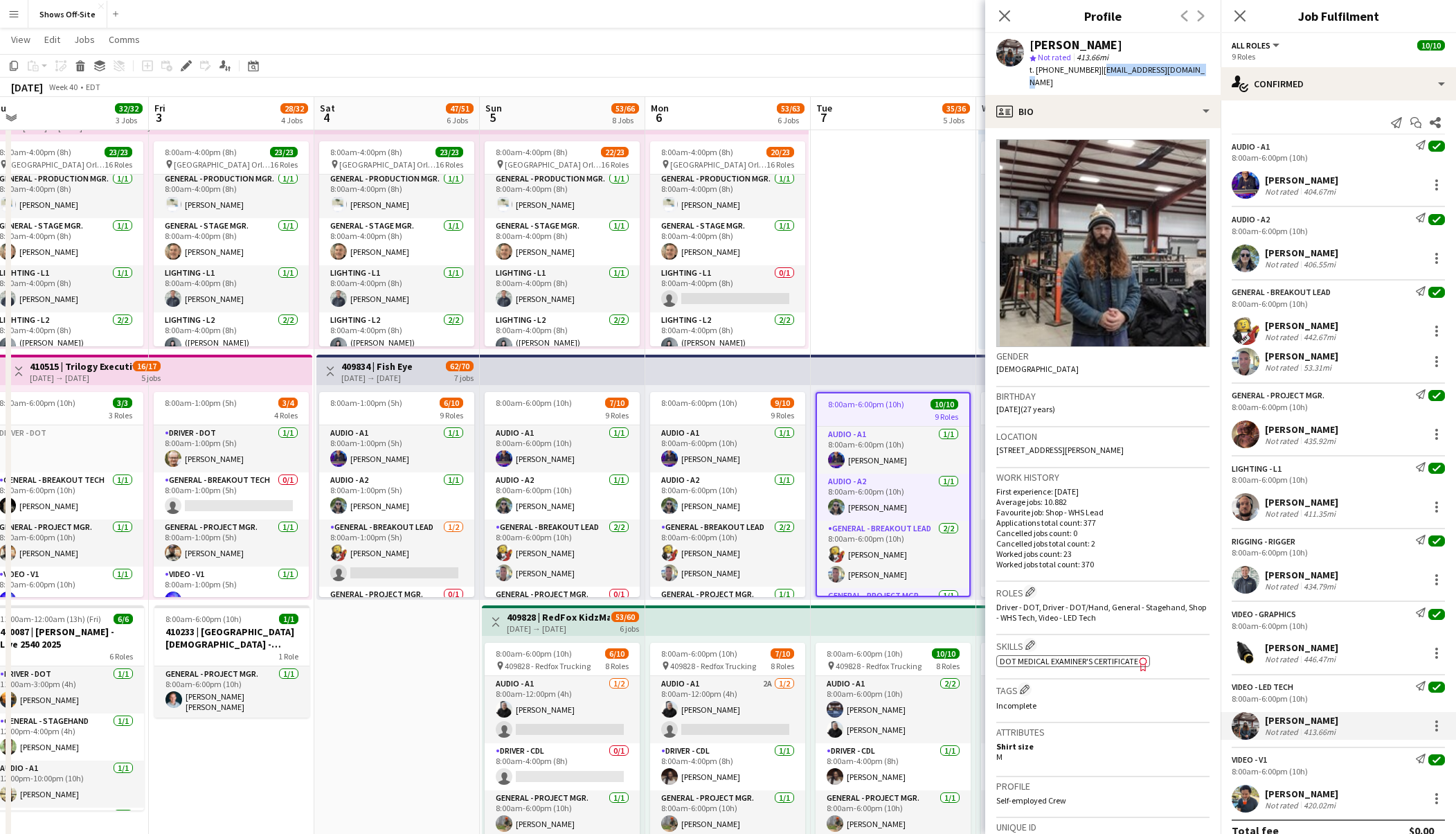
drag, startPoint x: 1201, startPoint y: 70, endPoint x: 1092, endPoint y: 72, distance: 109.0
click at [1092, 72] on div "[PERSON_NAME] star Not rated 413.66mi t. [PHONE_NUMBER] | [EMAIL_ADDRESS][DOMAI…" at bounding box center [1103, 64] width 236 height 62
copy span "[EMAIL_ADDRESS][DOMAIN_NAME]"
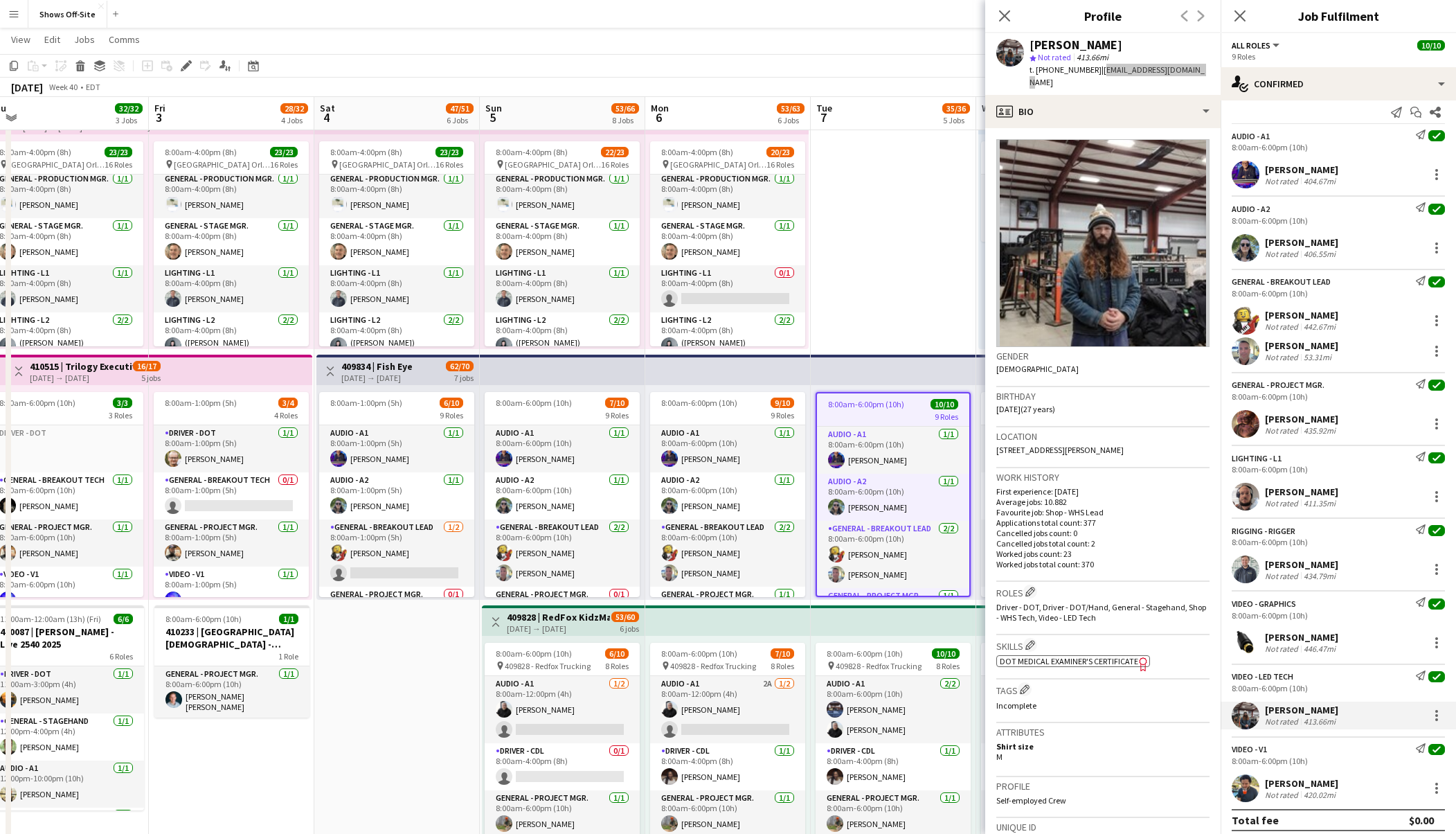
scroll to position [19, 0]
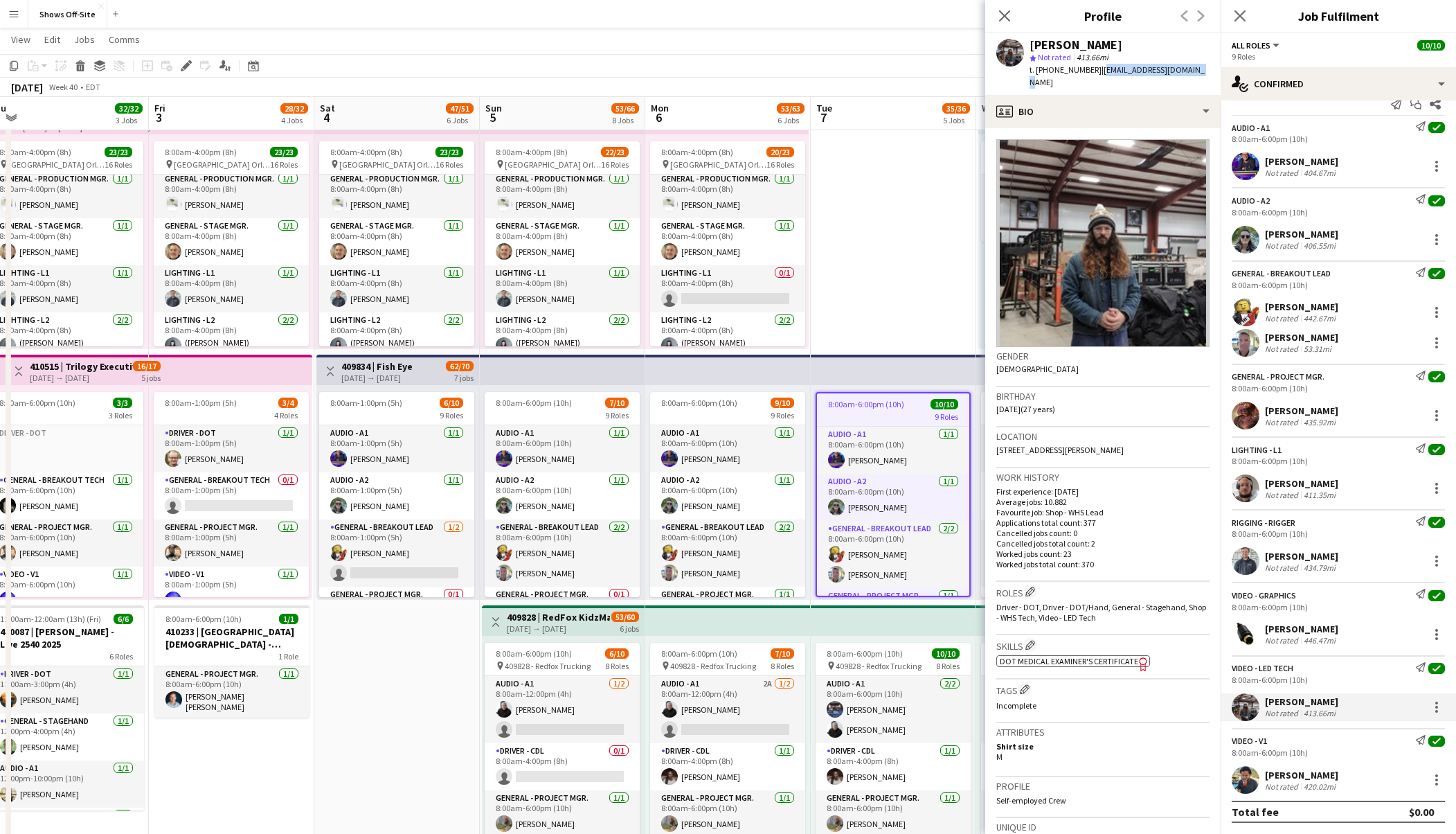
click at [1301, 302] on div "[PERSON_NAME]" at bounding box center [1302, 307] width 73 height 13
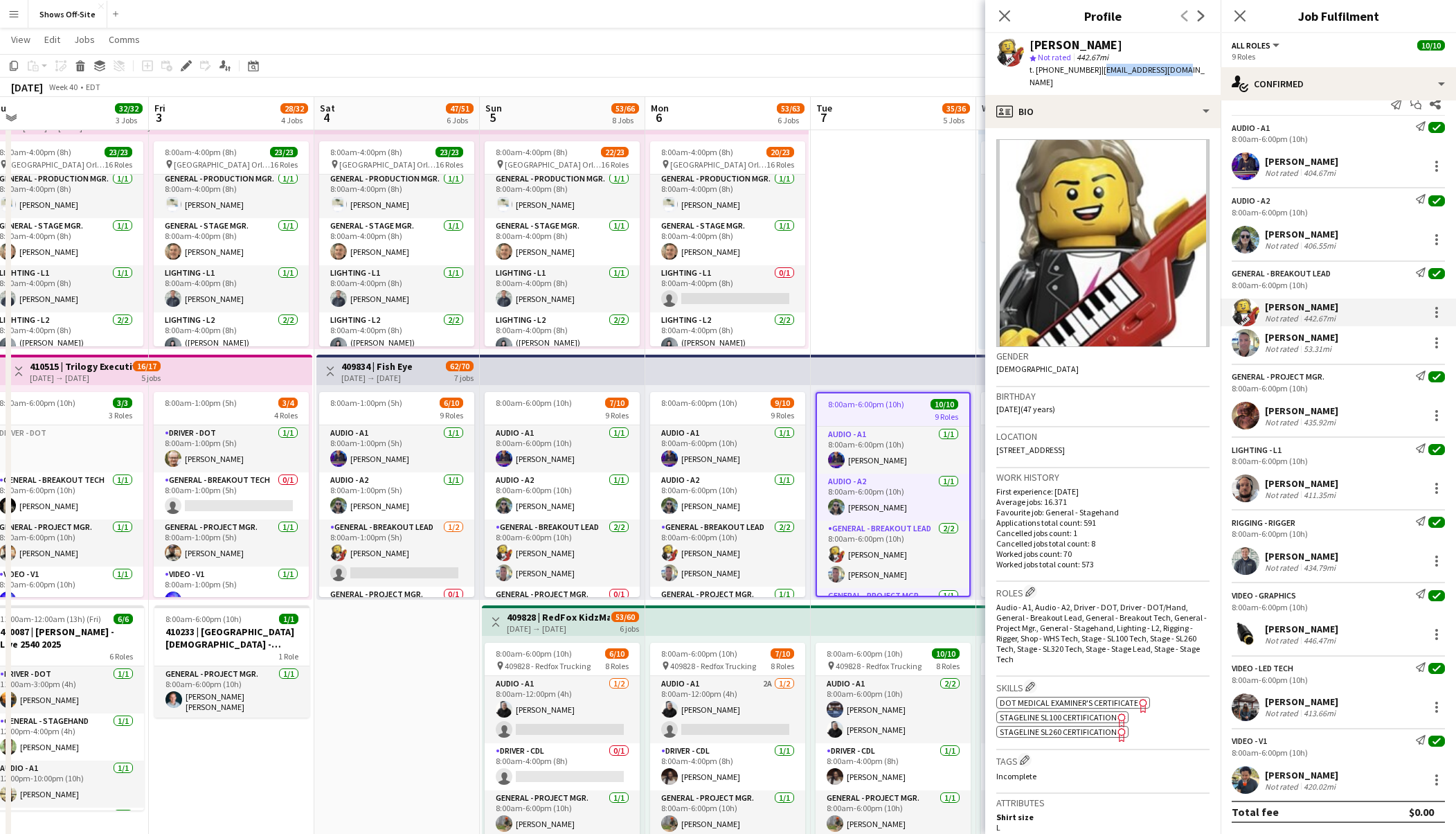
drag, startPoint x: 1186, startPoint y: 68, endPoint x: 1093, endPoint y: 75, distance: 93.3
click at [1093, 75] on app-profile-header "[PERSON_NAME] star Not rated 442.67mi t. [PHONE_NUMBER] | [EMAIL_ADDRESS][DOMAI…" at bounding box center [1103, 64] width 236 height 62
copy span "[EMAIL_ADDRESS][DOMAIN_NAME]"
click at [1300, 334] on div "[PERSON_NAME]" at bounding box center [1302, 337] width 73 height 13
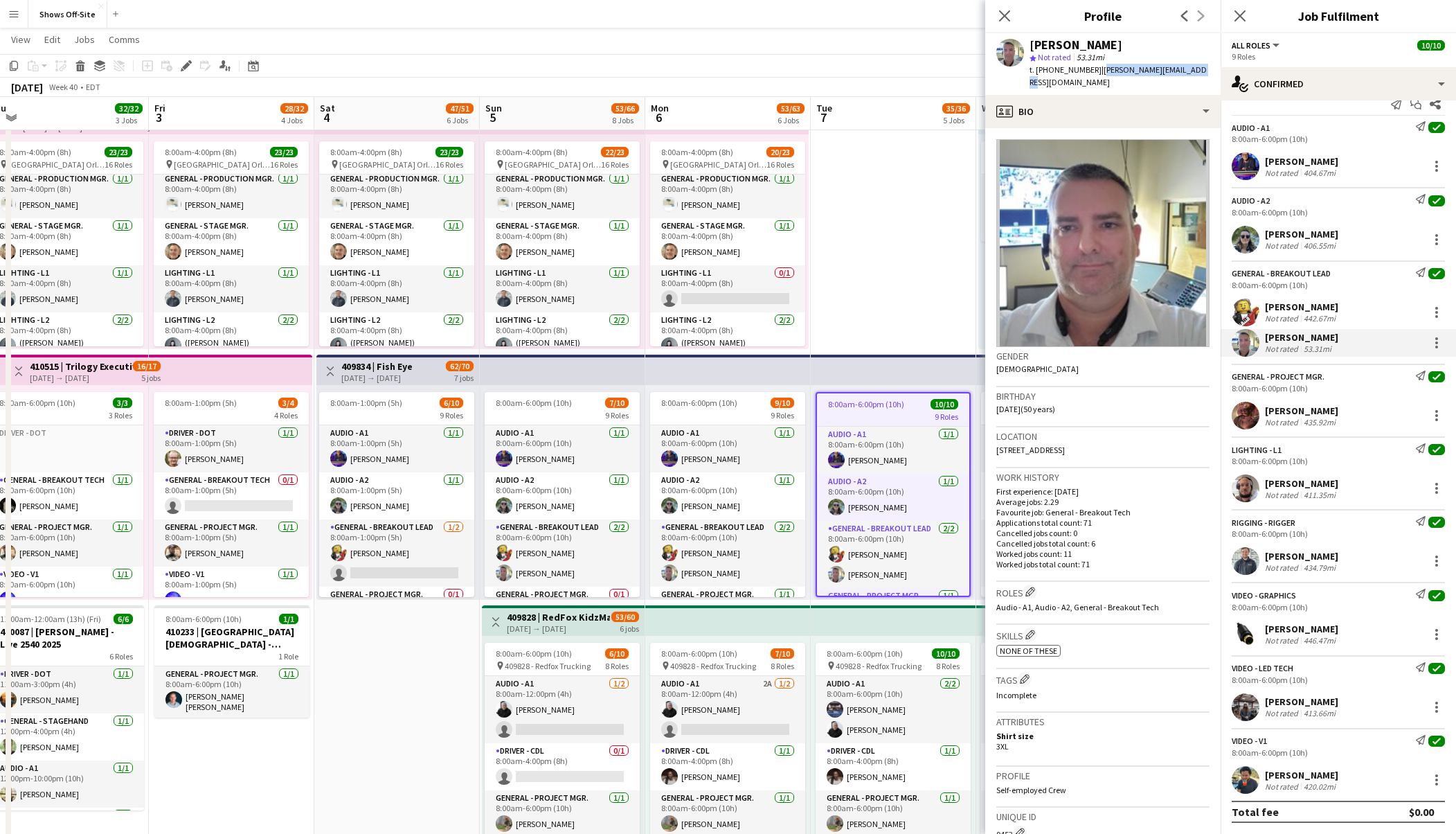
drag, startPoint x: 1195, startPoint y: 69, endPoint x: 1092, endPoint y: 75, distance: 103.2
click at [1092, 75] on div "[PERSON_NAME] star Not rated 53.31mi t. [PHONE_NUMBER] | [PERSON_NAME][EMAIL_AD…" at bounding box center [1103, 64] width 236 height 62
copy span "[PERSON_NAME][EMAIL_ADDRESS][DOMAIN_NAME]"
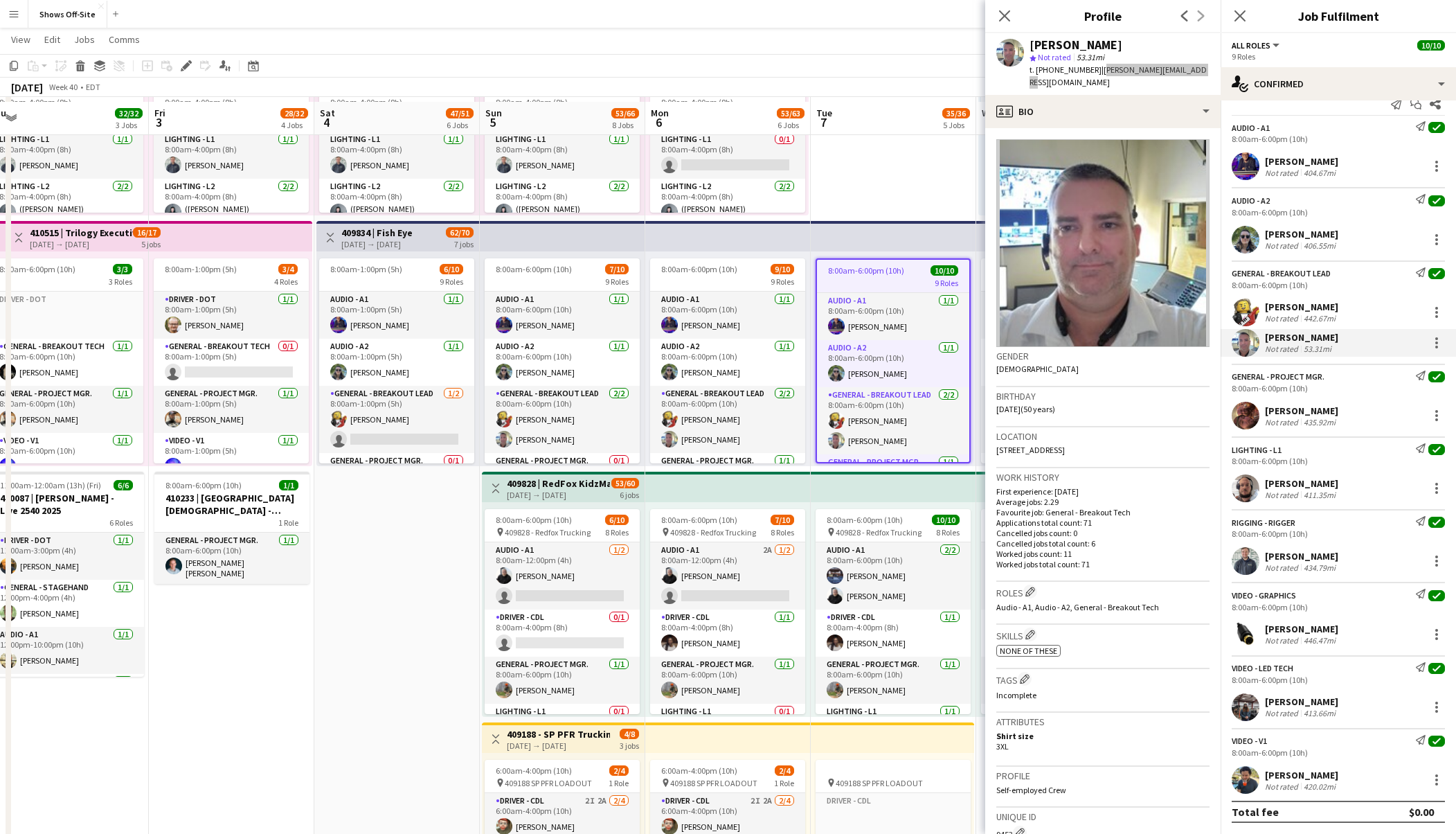
scroll to position [446, 0]
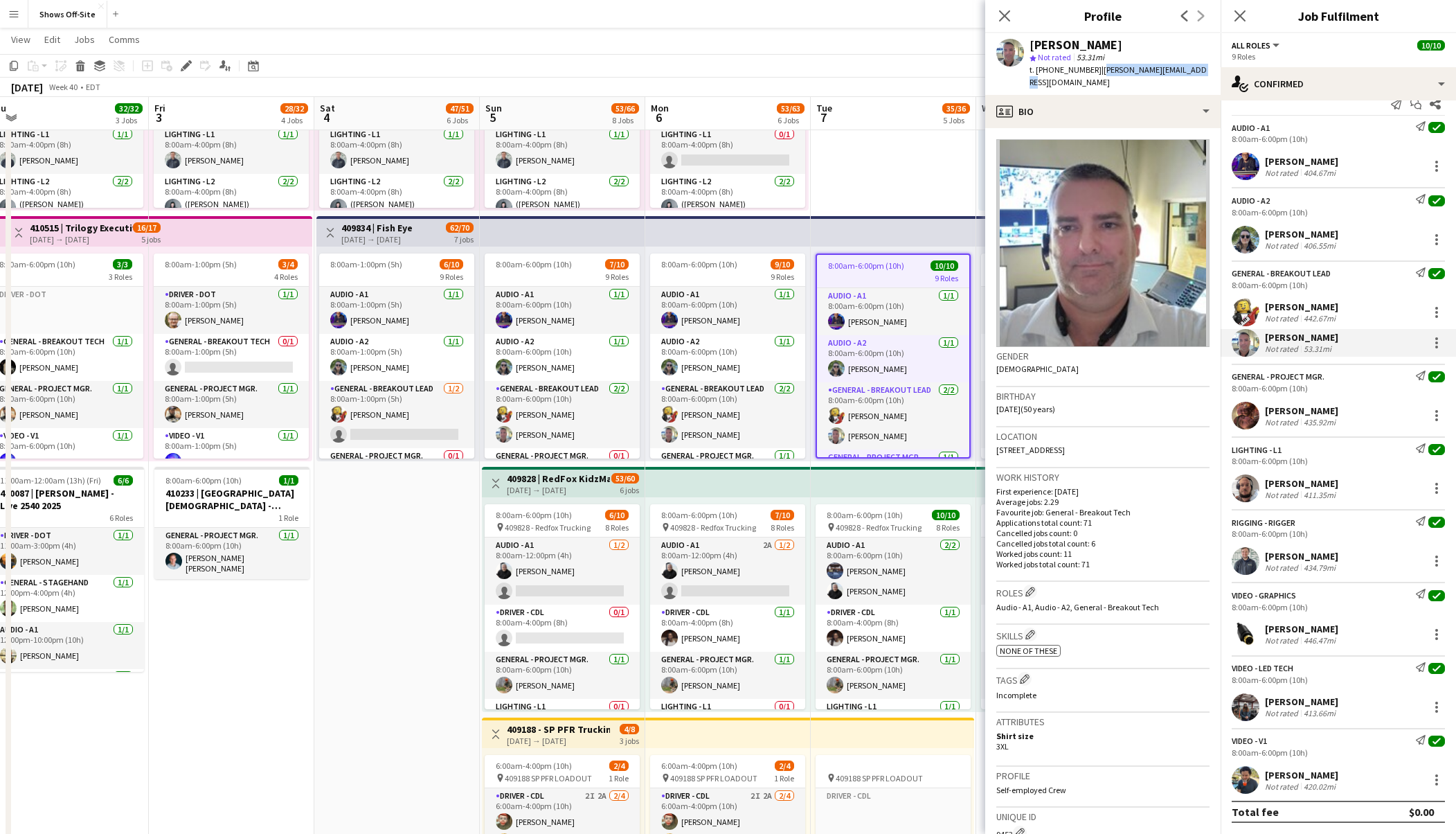
click at [1280, 485] on div "[PERSON_NAME]" at bounding box center [1302, 483] width 73 height 13
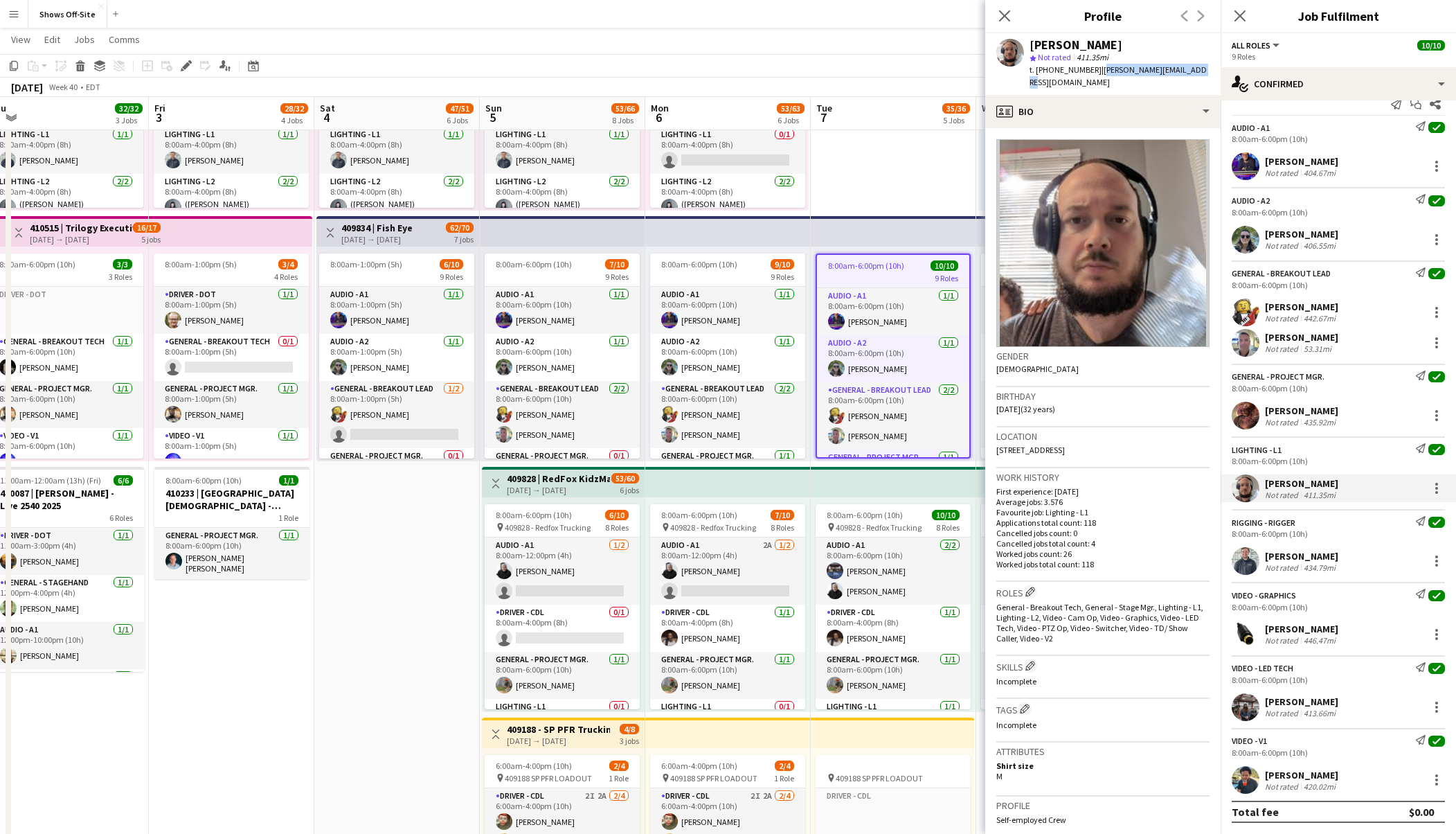
drag, startPoint x: 1195, startPoint y: 69, endPoint x: 1091, endPoint y: 72, distance: 104.0
click at [1091, 72] on app-profile-header "[PERSON_NAME] star Not rated 411.35mi t. [PHONE_NUMBER] | [PERSON_NAME][EMAIL_A…" at bounding box center [1103, 64] width 236 height 62
copy span "[PERSON_NAME][EMAIL_ADDRESS][DOMAIN_NAME]"
drag, startPoint x: 1294, startPoint y: 777, endPoint x: 1145, endPoint y: 271, distance: 527.5
click at [1294, 777] on div "[PERSON_NAME]" at bounding box center [1302, 775] width 73 height 13
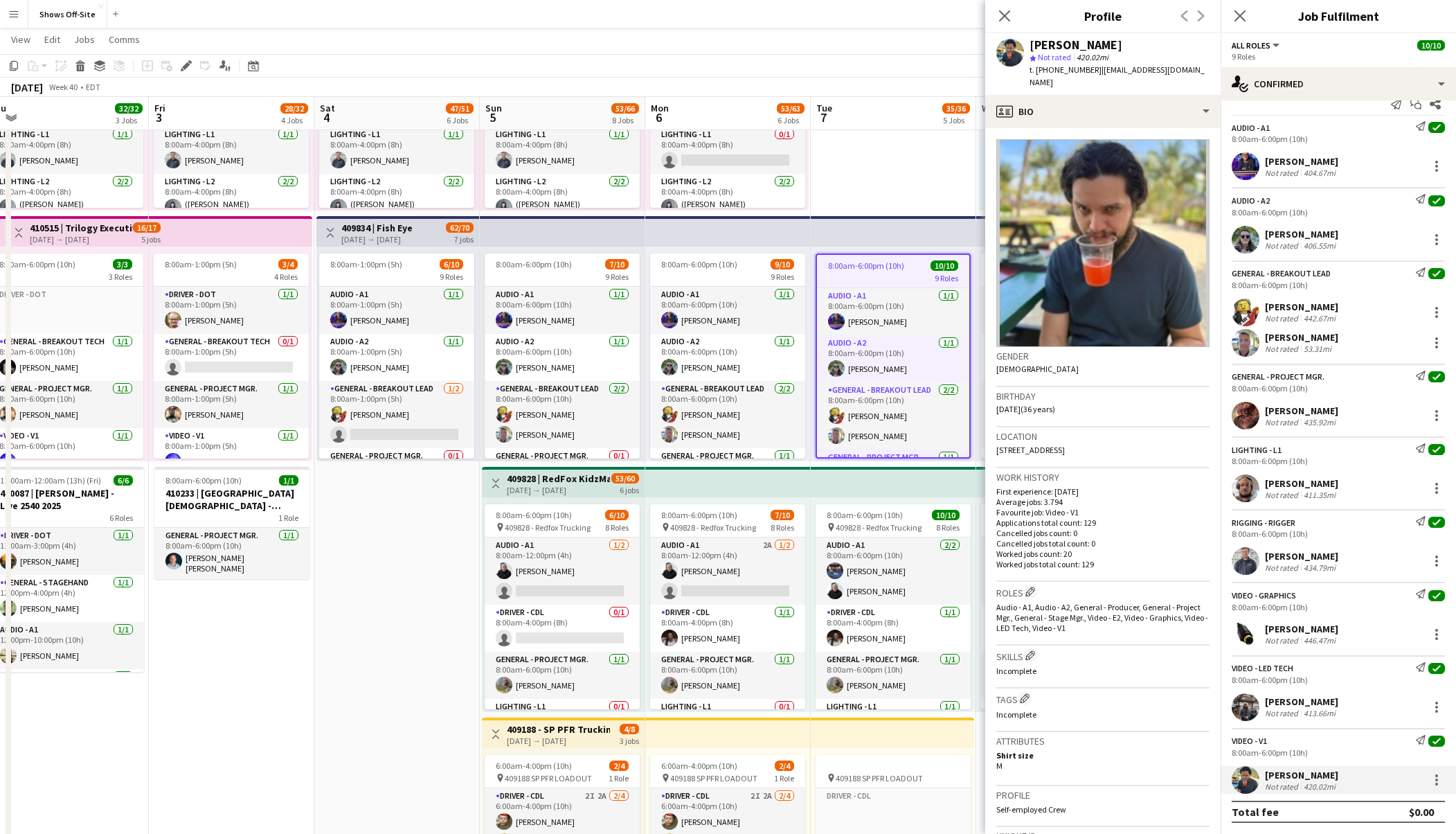
drag, startPoint x: 1189, startPoint y: 69, endPoint x: 1090, endPoint y: 74, distance: 99.1
click at [1090, 74] on app-profile-header "[PERSON_NAME] star Not rated 420.02mi t. [PHONE_NUMBER] | [EMAIL_ADDRESS][DOMAI…" at bounding box center [1103, 64] width 236 height 62
click at [1091, 74] on span "| [EMAIL_ADDRESS][DOMAIN_NAME]" at bounding box center [1117, 75] width 175 height 23
click at [1091, 69] on span "| [EMAIL_ADDRESS][DOMAIN_NAME]" at bounding box center [1117, 75] width 175 height 23
click at [1089, 70] on span "| [EMAIL_ADDRESS][DOMAIN_NAME]" at bounding box center [1117, 75] width 175 height 23
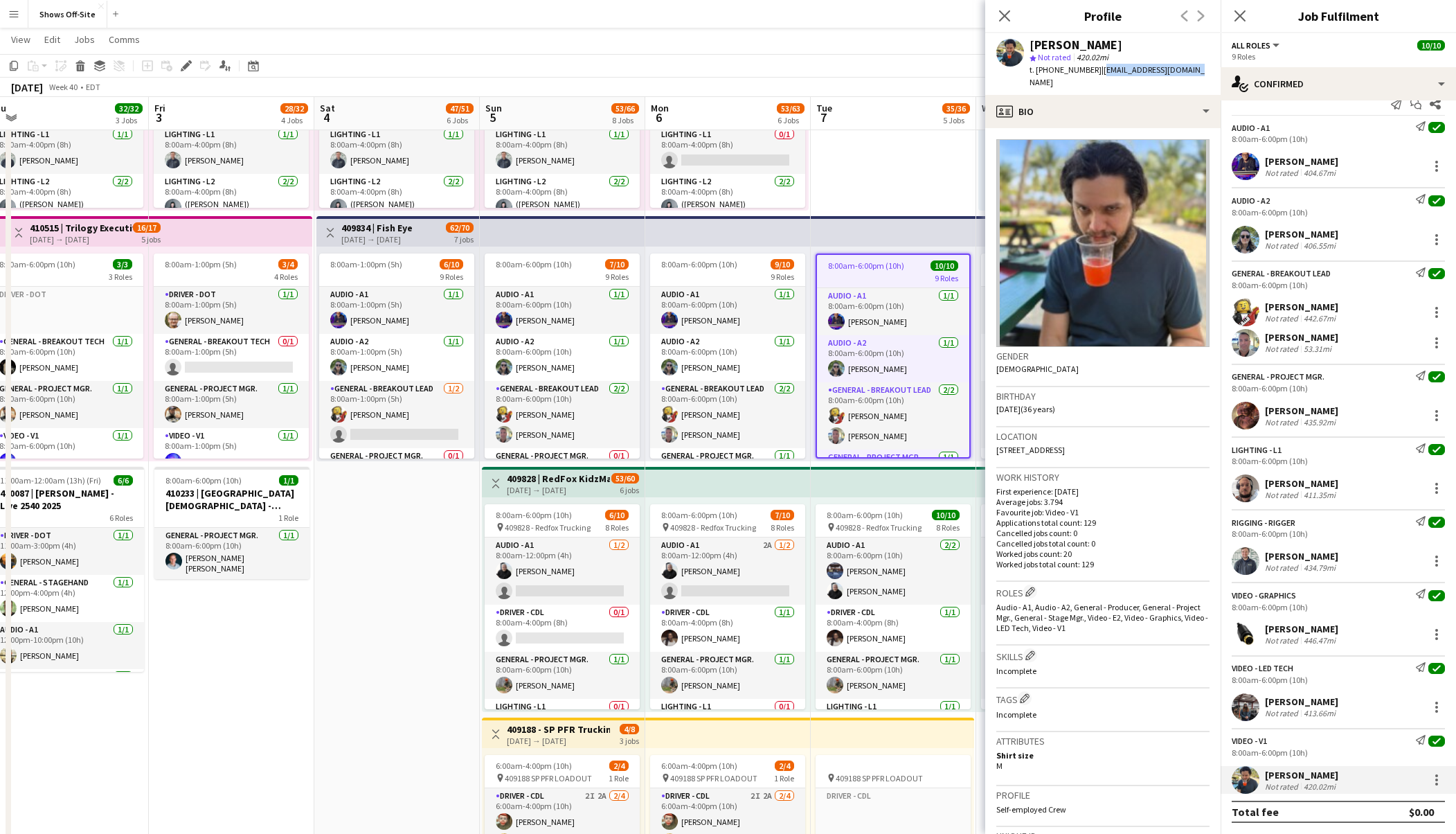
drag, startPoint x: 1185, startPoint y: 68, endPoint x: 1091, endPoint y: 76, distance: 94.3
click at [1091, 76] on div "[PERSON_NAME] star Not rated 420.02mi t. [PHONE_NUMBER] | [EMAIL_ADDRESS][DOMAI…" at bounding box center [1103, 64] width 236 height 62
copy span "[EMAIL_ADDRESS][DOMAIN_NAME]"
